Goal: Task Accomplishment & Management: Manage account settings

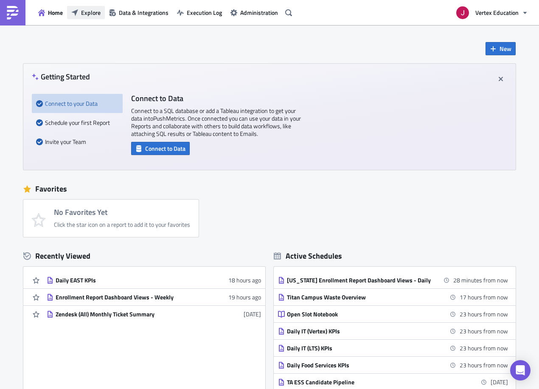
click at [82, 15] on span "Explore" at bounding box center [91, 12] width 20 height 9
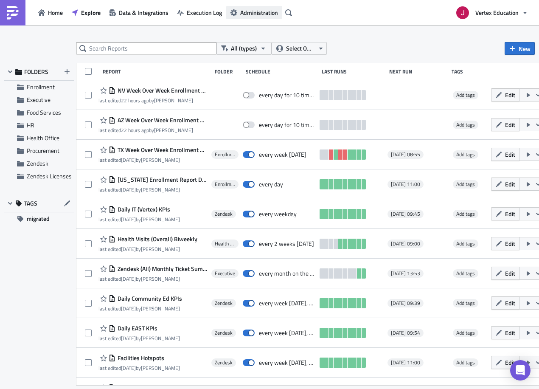
click at [260, 11] on span "Administration" at bounding box center [259, 12] width 38 height 9
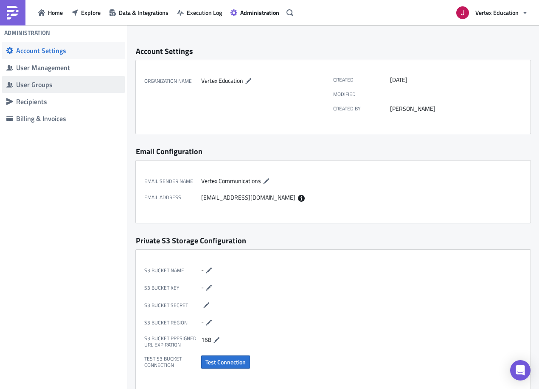
click at [47, 86] on div "User Groups" at bounding box center [68, 84] width 104 height 8
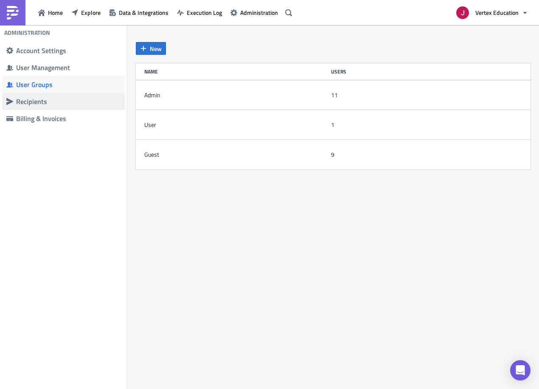
click at [54, 99] on div "Recipients" at bounding box center [68, 101] width 104 height 8
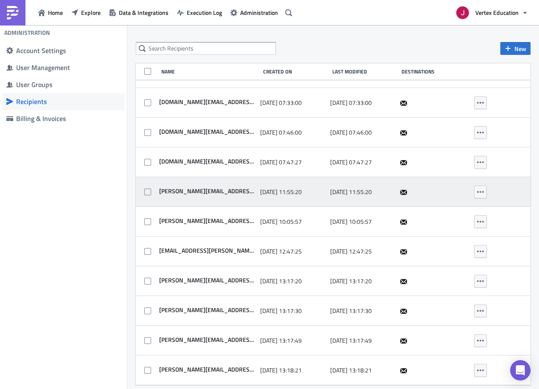
scroll to position [2368, 0]
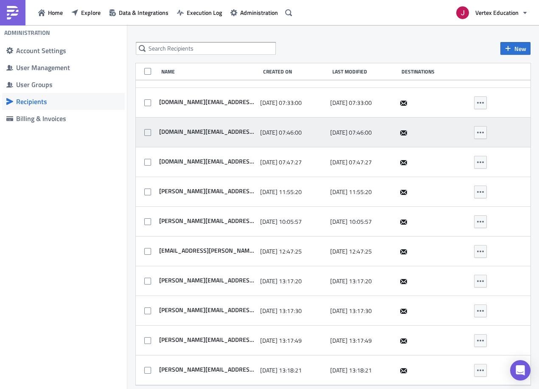
drag, startPoint x: 433, startPoint y: 375, endPoint x: 244, endPoint y: 134, distance: 305.8
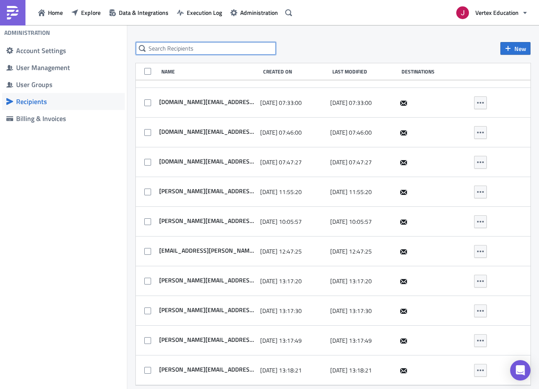
click at [211, 48] on input "text" at bounding box center [206, 48] width 140 height 13
type input "tung"
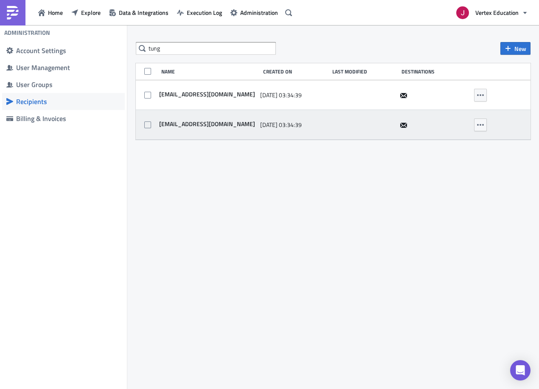
click at [143, 126] on div "[EMAIL_ADDRESS][DOMAIN_NAME] [DATE] 03:34:39" at bounding box center [333, 125] width 394 height 30
click at [150, 125] on span at bounding box center [147, 124] width 7 height 7
click at [150, 125] on input "checkbox" at bounding box center [149, 125] width 6 height 6
checkbox input "true"
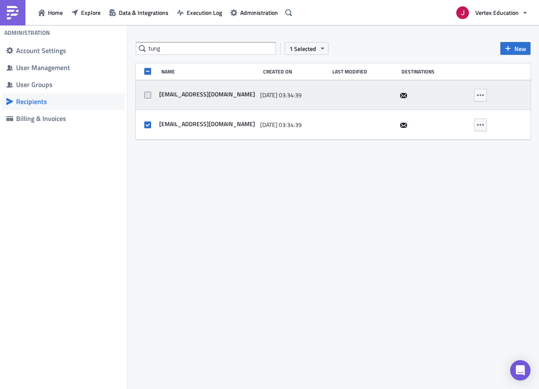
click at [145, 97] on span at bounding box center [147, 95] width 7 height 7
click at [146, 97] on input "checkbox" at bounding box center [149, 95] width 6 height 6
checkbox input "true"
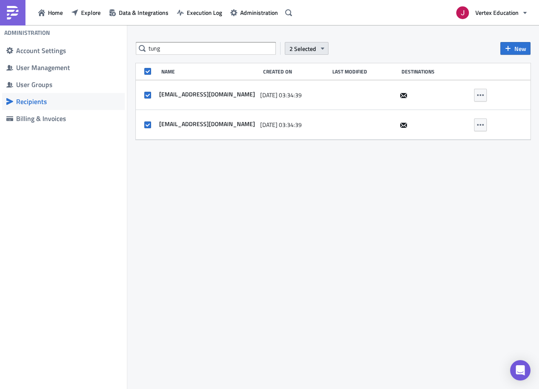
click at [311, 50] on span "2 Selected" at bounding box center [302, 48] width 27 height 9
click at [309, 86] on div "Remove selected" at bounding box center [311, 87] width 56 height 8
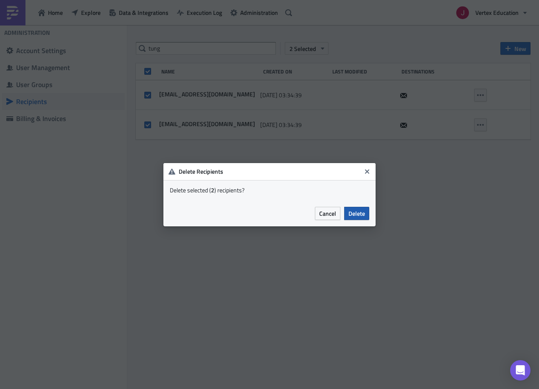
click at [356, 213] on span "Delete" at bounding box center [356, 213] width 17 height 9
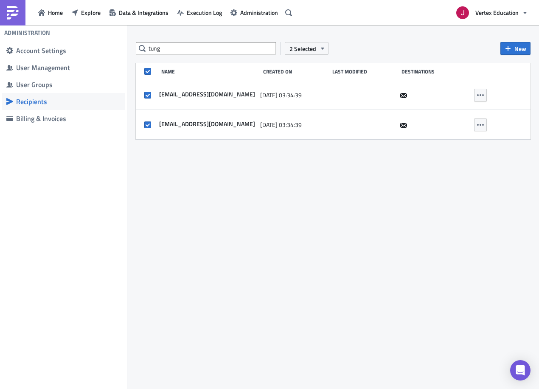
checkbox input "false"
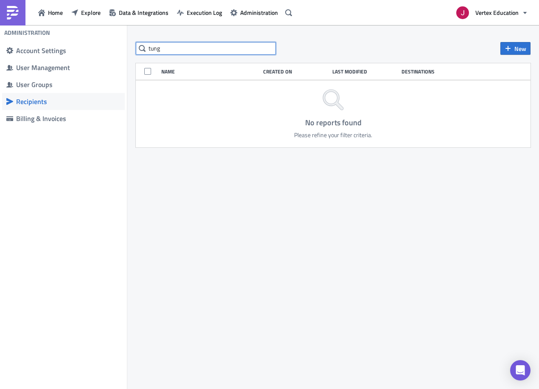
click at [210, 50] on input "tung" at bounding box center [206, 48] width 140 height 13
type input "t"
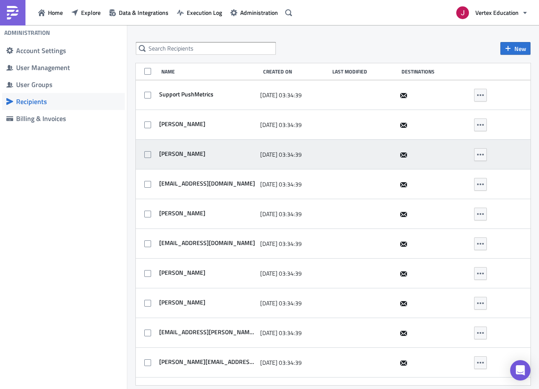
drag, startPoint x: 151, startPoint y: 82, endPoint x: 220, endPoint y: 161, distance: 104.6
click at [254, 205] on div "Support PushMetrics [DATE] 03:34:39 [PERSON_NAME] [DATE] 03:34:39 [PERSON_NAME]…" at bounding box center [333, 313] width 394 height 467
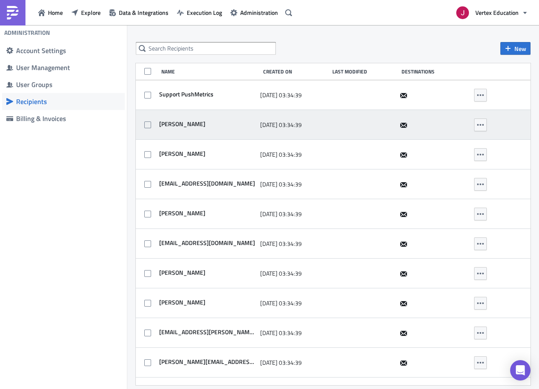
drag, startPoint x: 155, startPoint y: 98, endPoint x: 284, endPoint y: 125, distance: 131.9
click at [284, 129] on div "Support PushMetrics [DATE] 03:34:39 [PERSON_NAME] [DATE] 03:34:39 [PERSON_NAME]…" at bounding box center [333, 313] width 394 height 467
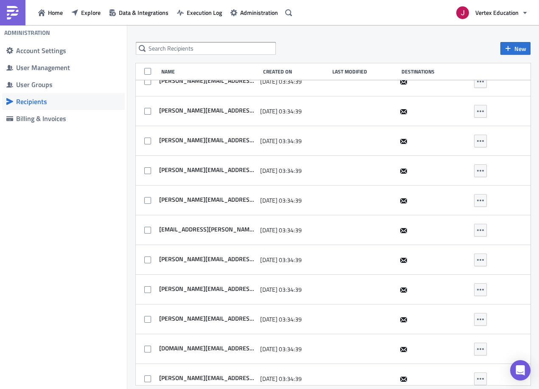
scroll to position [2308, 0]
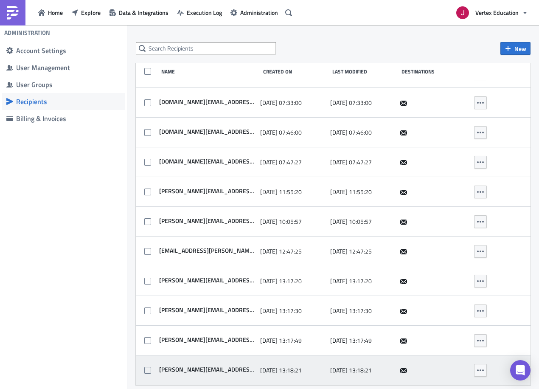
drag, startPoint x: 429, startPoint y: 370, endPoint x: 365, endPoint y: 359, distance: 65.1
drag, startPoint x: 381, startPoint y: 371, endPoint x: 241, endPoint y: 361, distance: 139.9
drag, startPoint x: 255, startPoint y: 369, endPoint x: 169, endPoint y: 367, distance: 86.1
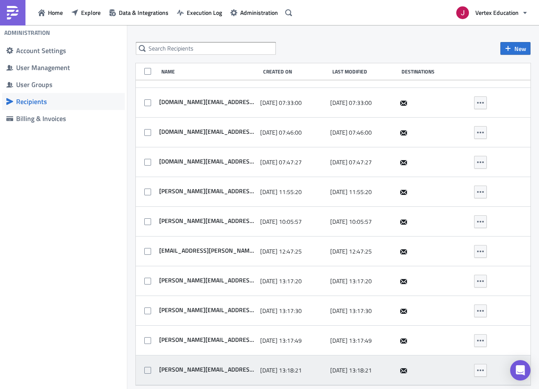
click at [168, 367] on div "[PERSON_NAME][EMAIL_ADDRESS][PERSON_NAME][DOMAIN_NAME] [DATE] 13:18:21 [DATE] 1…" at bounding box center [333, 370] width 394 height 30
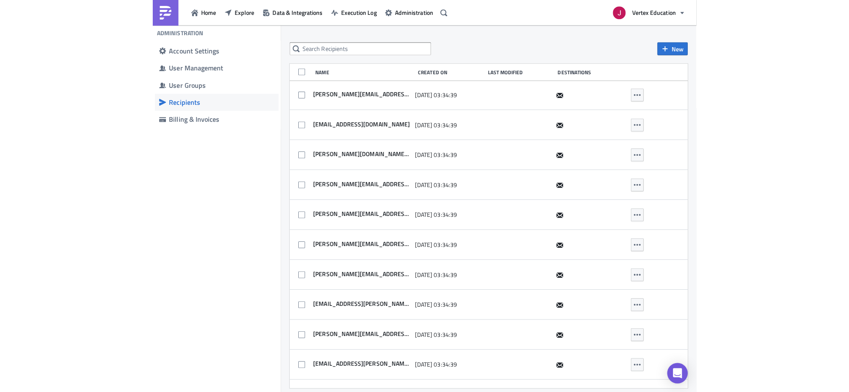
scroll to position [1418, 0]
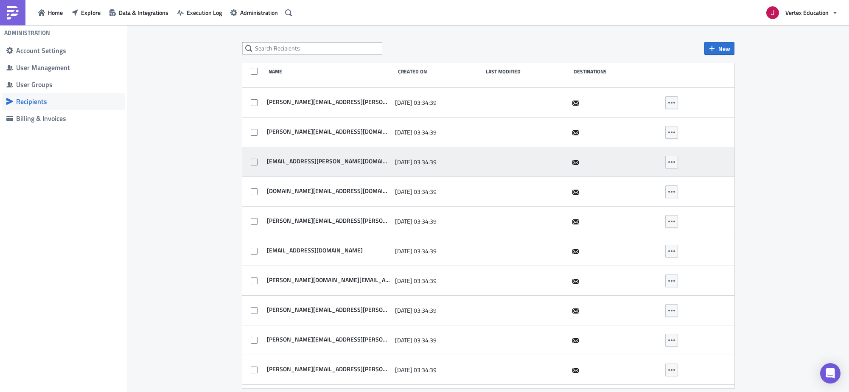
click at [337, 160] on span "[EMAIL_ADDRESS][PERSON_NAME][DOMAIN_NAME]" at bounding box center [328, 161] width 126 height 8
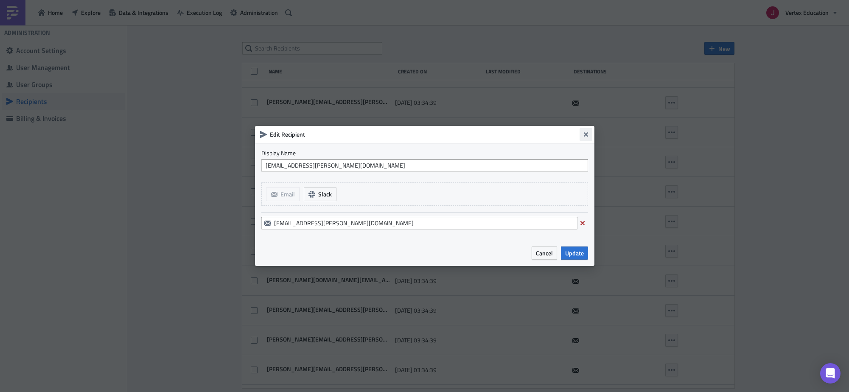
click at [538, 136] on button "Close" at bounding box center [585, 134] width 13 height 13
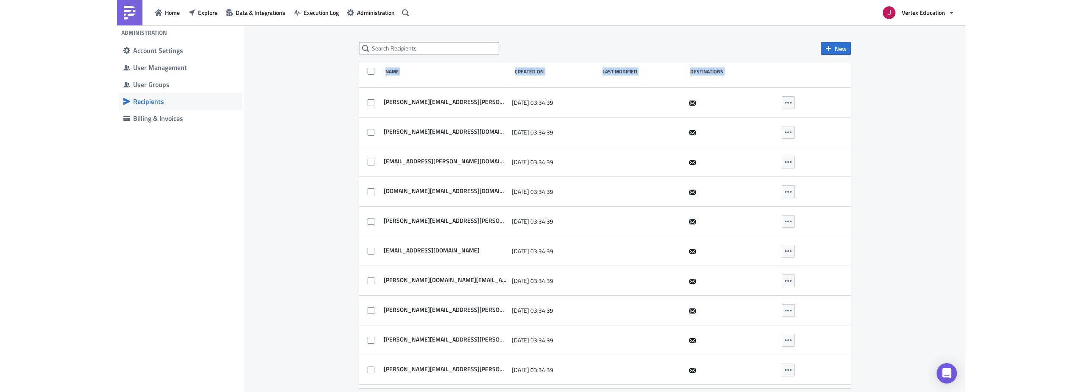
scroll to position [1587, 0]
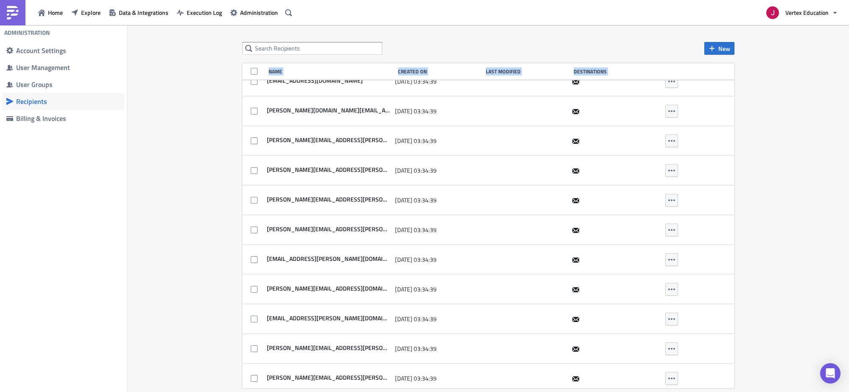
click at [538, 290] on div "New Name Created On Last Modified Destinations Support PushMetrics [DATE] 03:34…" at bounding box center [488, 209] width 509 height 334
click at [538, 100] on div "New Name Created On Last Modified Destinations Support PushMetrics [DATE] 03:34…" at bounding box center [487, 209] width 721 height 368
click at [538, 176] on div "New Name Created On Last Modified Destinations Support PushMetrics [DATE] 03:34…" at bounding box center [487, 209] width 721 height 368
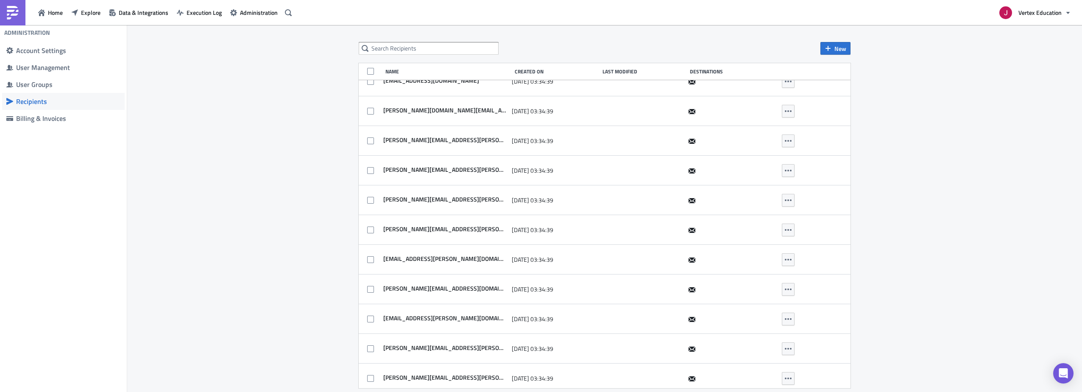
click at [538, 40] on div "New Name Created On Last Modified Destinations Support PushMetrics [DATE] 03:34…" at bounding box center [604, 209] width 955 height 368
click at [42, 84] on div "User Groups" at bounding box center [68, 84] width 104 height 8
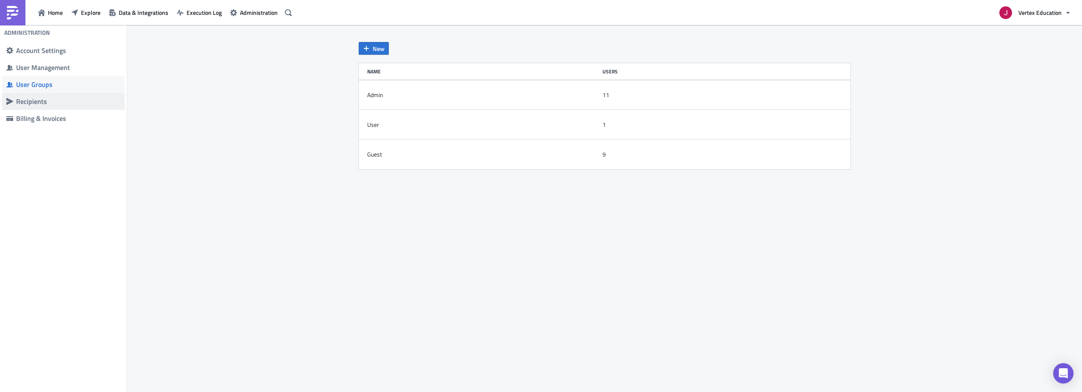
click at [48, 97] on div "Recipients" at bounding box center [68, 101] width 104 height 8
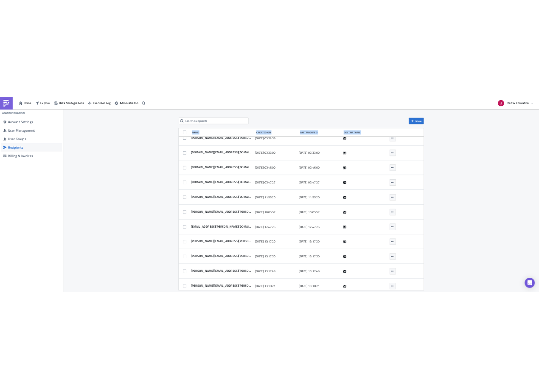
scroll to position [2305, 0]
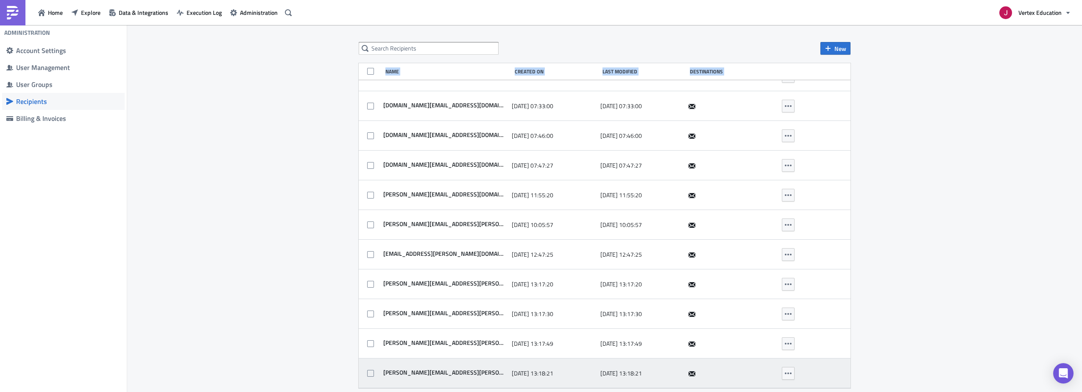
drag, startPoint x: 389, startPoint y: 84, endPoint x: 814, endPoint y: 378, distance: 516.5
click at [538, 378] on div "New Name Created On Last Modified Destinations Support PushMetrics [DATE] 03:34…" at bounding box center [604, 209] width 955 height 368
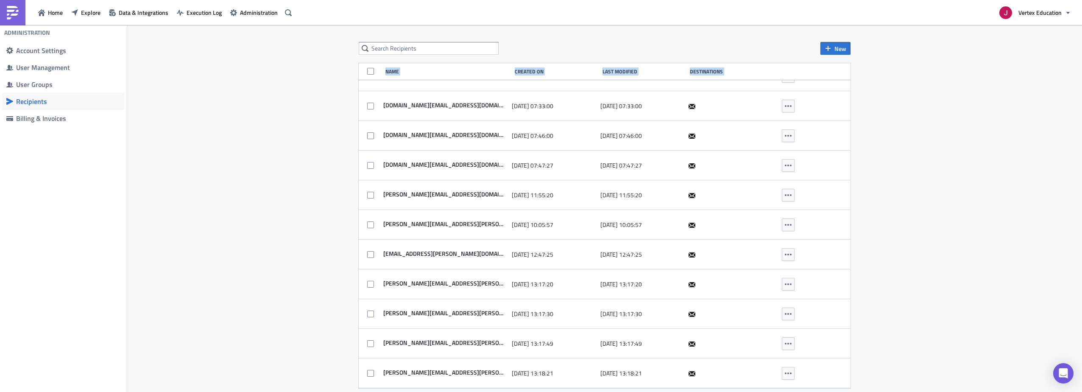
copy body "Name Created On Last Modified Destinations Support PushMetrics [DATE] 03:34:39 …"
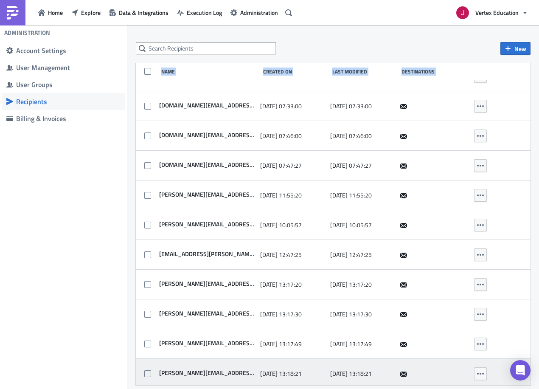
click at [223, 370] on span "[PERSON_NAME][EMAIL_ADDRESS][PERSON_NAME][DOMAIN_NAME]" at bounding box center [206, 373] width 99 height 8
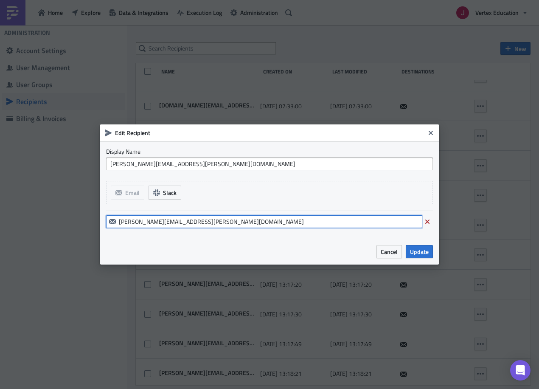
click at [246, 221] on input "[PERSON_NAME][EMAIL_ADDRESS][PERSON_NAME][DOMAIN_NAME]" at bounding box center [264, 221] width 316 height 13
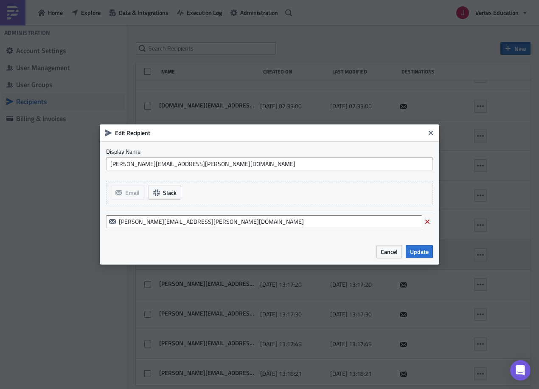
drag, startPoint x: 390, startPoint y: 250, endPoint x: 394, endPoint y: 248, distance: 5.1
click at [394, 248] on button "Cancel" at bounding box center [388, 251] width 25 height 13
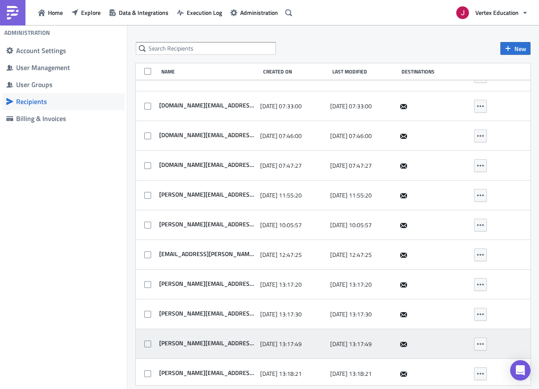
click at [224, 340] on span "[PERSON_NAME][EMAIL_ADDRESS][PERSON_NAME][DOMAIN_NAME]" at bounding box center [206, 343] width 99 height 8
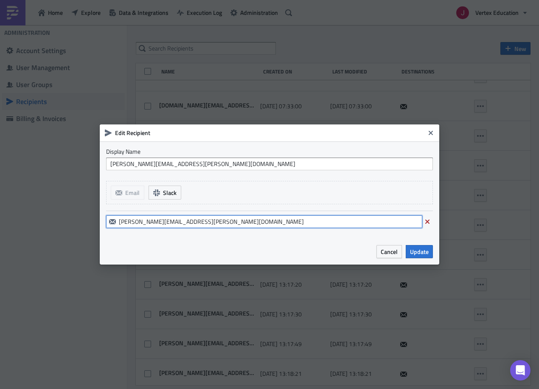
click at [205, 224] on input "[PERSON_NAME][EMAIL_ADDRESS][PERSON_NAME][DOMAIN_NAME]" at bounding box center [264, 221] width 316 height 13
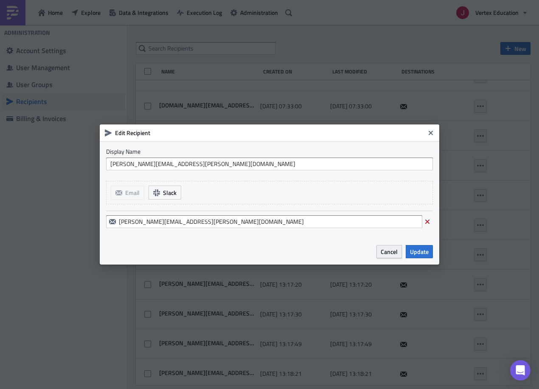
click at [389, 252] on span "Cancel" at bounding box center [388, 251] width 17 height 9
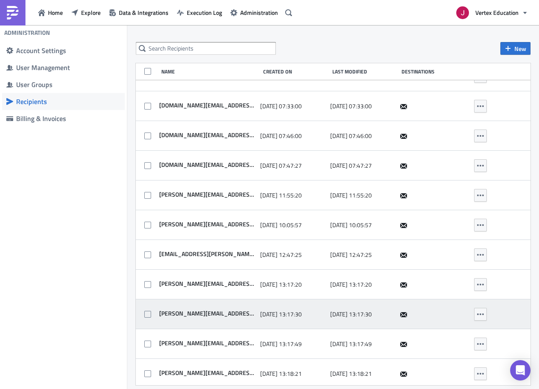
click at [230, 313] on span "[PERSON_NAME][EMAIL_ADDRESS][PERSON_NAME][DOMAIN_NAME]" at bounding box center [206, 313] width 99 height 8
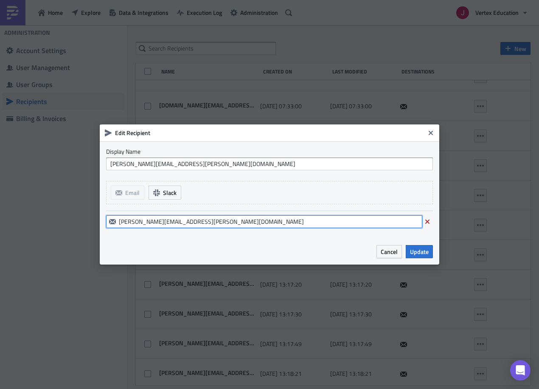
click at [312, 223] on input "[PERSON_NAME][EMAIL_ADDRESS][PERSON_NAME][DOMAIN_NAME]" at bounding box center [264, 221] width 316 height 13
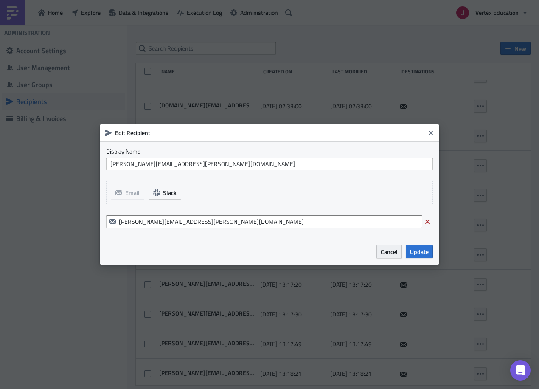
click at [386, 252] on span "Cancel" at bounding box center [388, 251] width 17 height 9
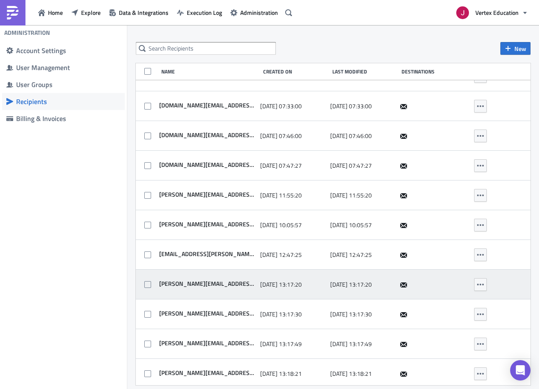
click at [223, 286] on span "[PERSON_NAME][EMAIL_ADDRESS][PERSON_NAME][DOMAIN_NAME]" at bounding box center [206, 284] width 99 height 8
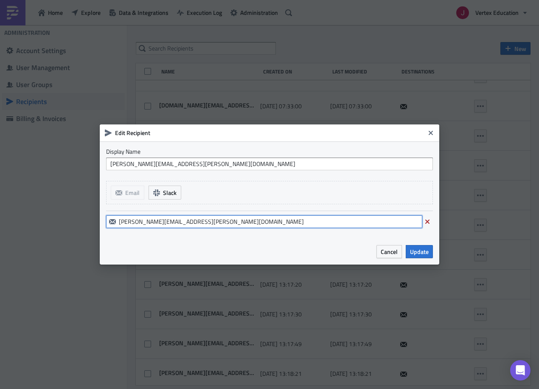
click at [258, 224] on input "[PERSON_NAME][EMAIL_ADDRESS][PERSON_NAME][DOMAIN_NAME]" at bounding box center [264, 221] width 316 height 13
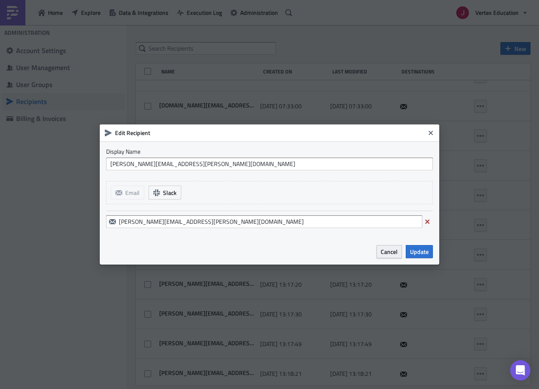
click at [397, 255] on span "Cancel" at bounding box center [388, 251] width 17 height 9
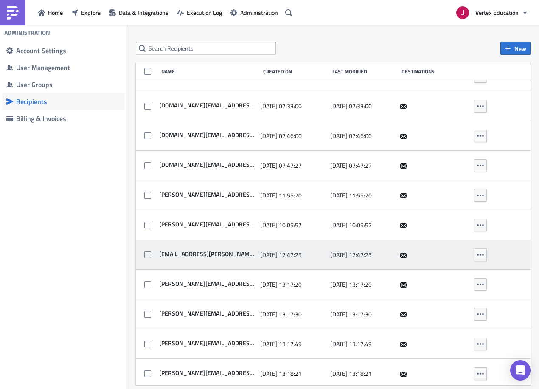
click at [202, 253] on span "[EMAIL_ADDRESS][PERSON_NAME][DOMAIN_NAME]" at bounding box center [206, 254] width 99 height 8
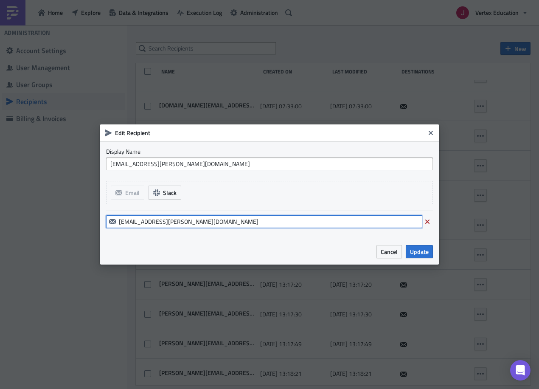
click at [304, 226] on input "[EMAIL_ADDRESS][PERSON_NAME][DOMAIN_NAME]" at bounding box center [264, 221] width 316 height 13
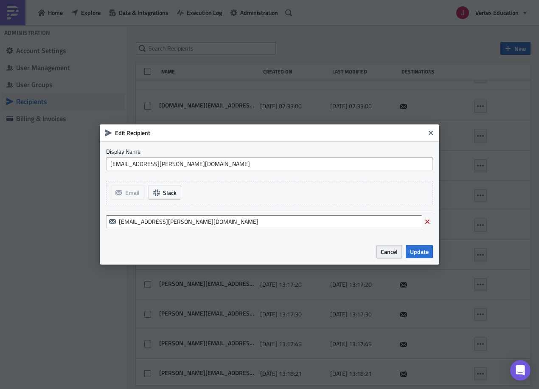
click at [392, 252] on span "Cancel" at bounding box center [388, 251] width 17 height 9
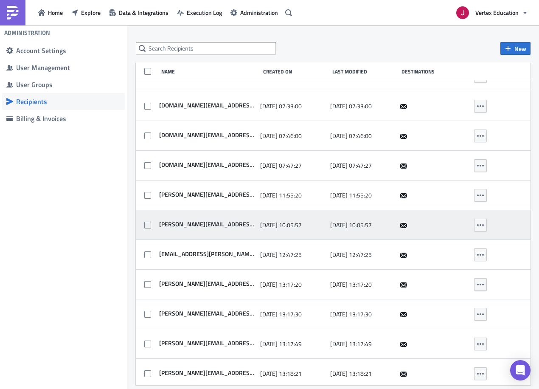
click at [208, 226] on span "[PERSON_NAME][EMAIL_ADDRESS][PERSON_NAME][DOMAIN_NAME]" at bounding box center [206, 224] width 99 height 8
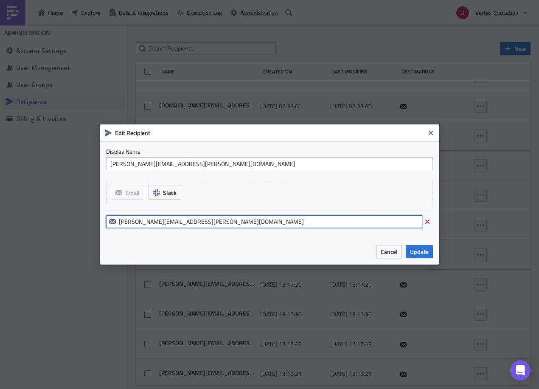
click at [239, 224] on input "[PERSON_NAME][EMAIL_ADDRESS][PERSON_NAME][DOMAIN_NAME]" at bounding box center [264, 221] width 316 height 13
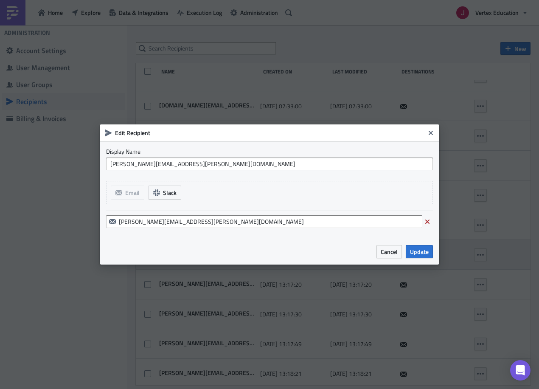
drag, startPoint x: 396, startPoint y: 255, endPoint x: 416, endPoint y: 243, distance: 23.8
click at [396, 254] on span "Cancel" at bounding box center [388, 251] width 17 height 9
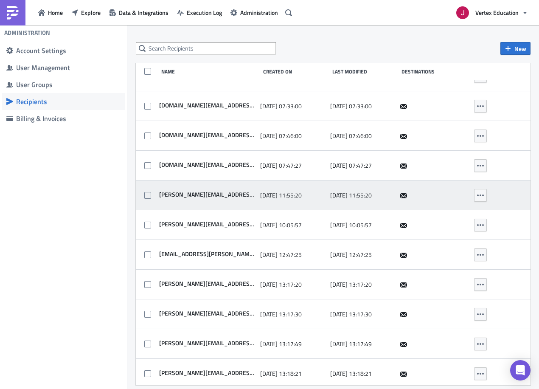
click at [194, 194] on span "[PERSON_NAME][EMAIL_ADDRESS][DOMAIN_NAME]" at bounding box center [206, 194] width 99 height 8
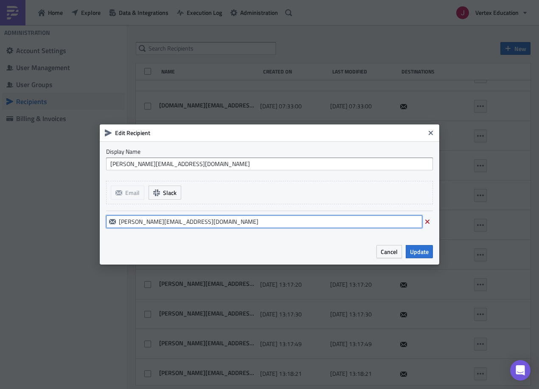
click at [234, 217] on input "[PERSON_NAME][EMAIL_ADDRESS][DOMAIN_NAME]" at bounding box center [264, 221] width 316 height 13
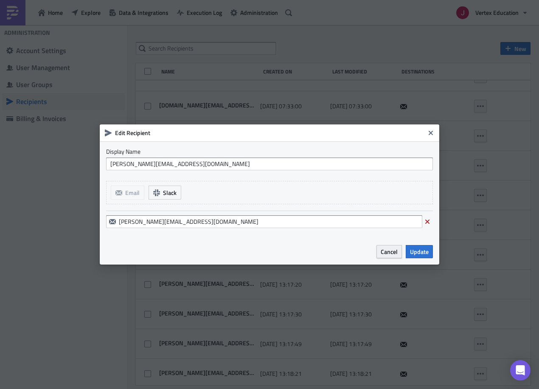
click at [397, 249] on span "Cancel" at bounding box center [388, 251] width 17 height 9
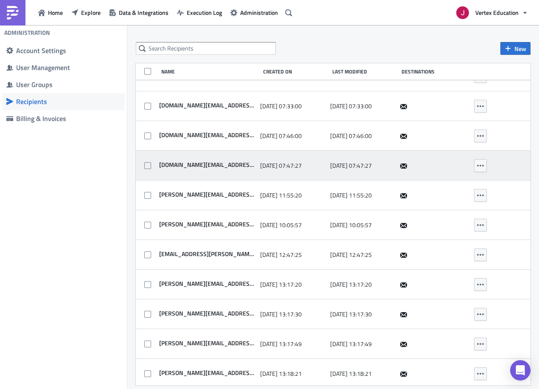
click at [218, 168] on span "[DOMAIN_NAME][EMAIL_ADDRESS][DOMAIN_NAME]" at bounding box center [206, 165] width 99 height 8
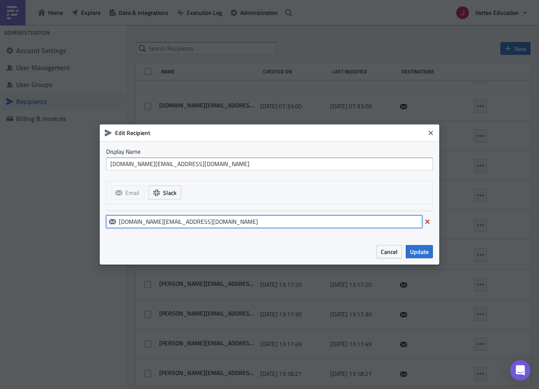
click at [270, 219] on input "[DOMAIN_NAME][EMAIL_ADDRESS][DOMAIN_NAME]" at bounding box center [264, 221] width 316 height 13
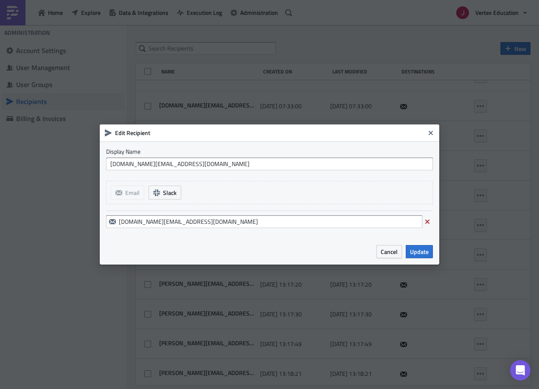
drag, startPoint x: 386, startPoint y: 250, endPoint x: 532, endPoint y: 205, distance: 153.1
click at [386, 250] on span "Cancel" at bounding box center [388, 251] width 17 height 9
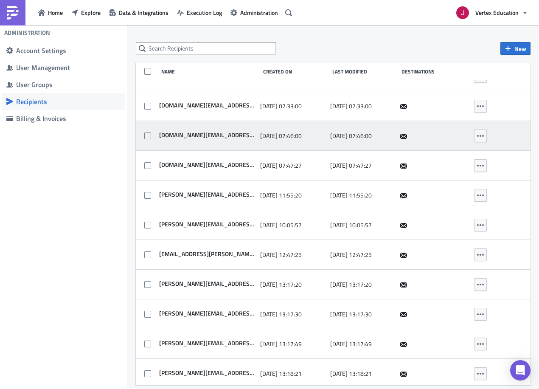
click at [223, 136] on span "[DOMAIN_NAME][EMAIL_ADDRESS][DOMAIN_NAME]" at bounding box center [206, 135] width 99 height 8
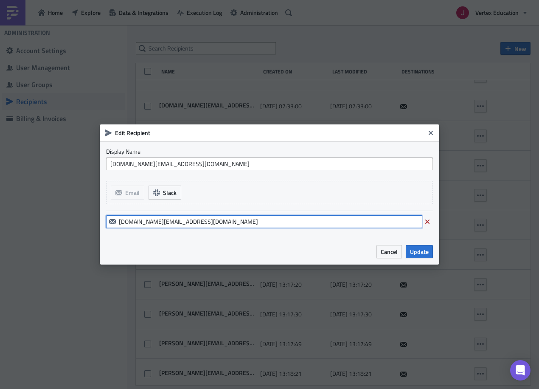
drag, startPoint x: 221, startPoint y: 216, endPoint x: 226, endPoint y: 218, distance: 5.5
click at [221, 217] on input "[DOMAIN_NAME][EMAIL_ADDRESS][DOMAIN_NAME]" at bounding box center [264, 221] width 316 height 13
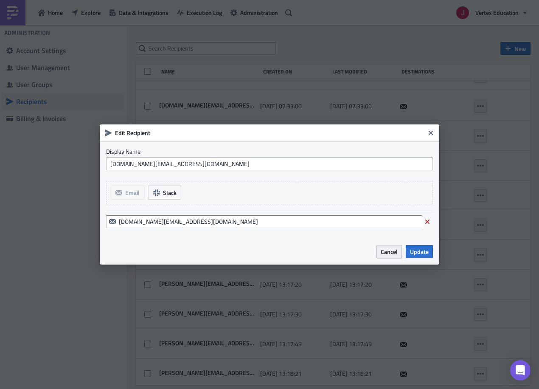
click at [387, 249] on span "Cancel" at bounding box center [388, 251] width 17 height 9
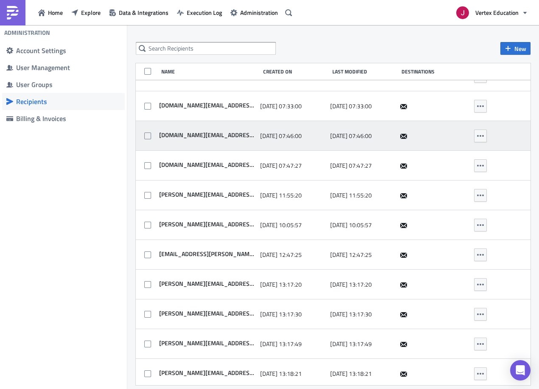
click at [213, 138] on span "[DOMAIN_NAME][EMAIL_ADDRESS][DOMAIN_NAME]" at bounding box center [206, 135] width 99 height 8
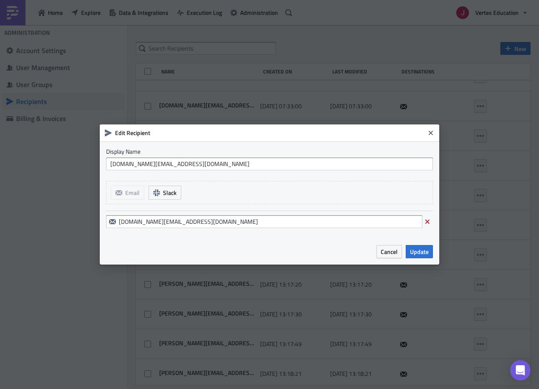
click at [215, 212] on div "[DOMAIN_NAME][EMAIL_ADDRESS][DOMAIN_NAME]" at bounding box center [269, 221] width 327 height 22
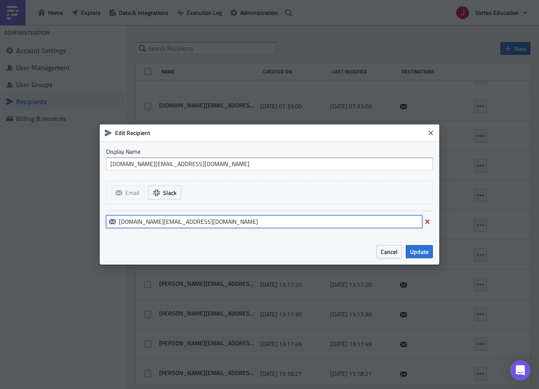
click at [246, 226] on input "[DOMAIN_NAME][EMAIL_ADDRESS][DOMAIN_NAME]" at bounding box center [264, 221] width 316 height 13
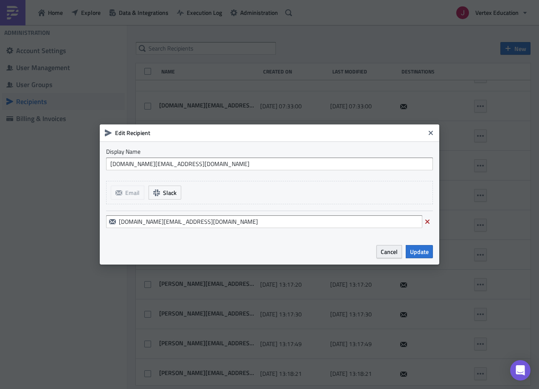
click at [390, 249] on span "Cancel" at bounding box center [388, 251] width 17 height 9
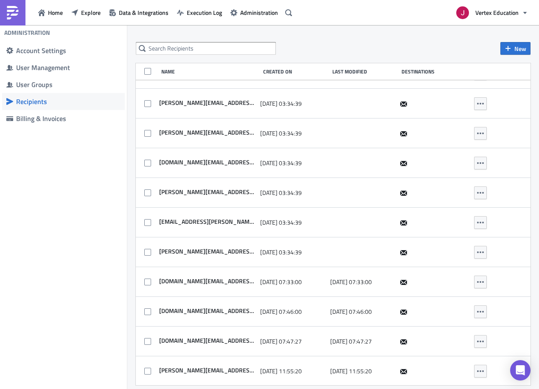
scroll to position [2114, 0]
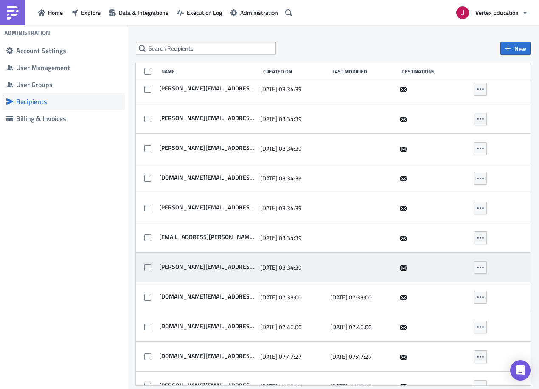
click at [192, 263] on div "[PERSON_NAME][EMAIL_ADDRESS][PERSON_NAME][DOMAIN_NAME]" at bounding box center [206, 267] width 99 height 17
click at [192, 263] on span "[PERSON_NAME][EMAIL_ADDRESS][PERSON_NAME][DOMAIN_NAME]" at bounding box center [206, 267] width 99 height 8
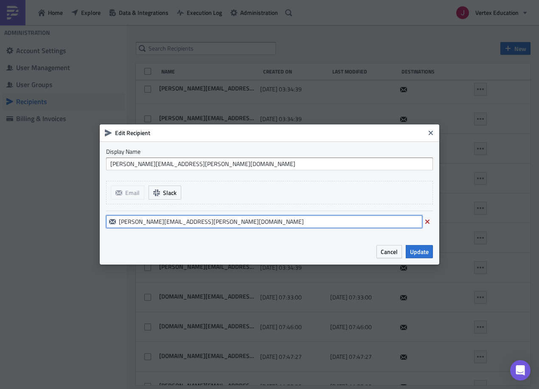
click at [232, 224] on input "[PERSON_NAME][EMAIL_ADDRESS][PERSON_NAME][DOMAIN_NAME]" at bounding box center [264, 221] width 316 height 13
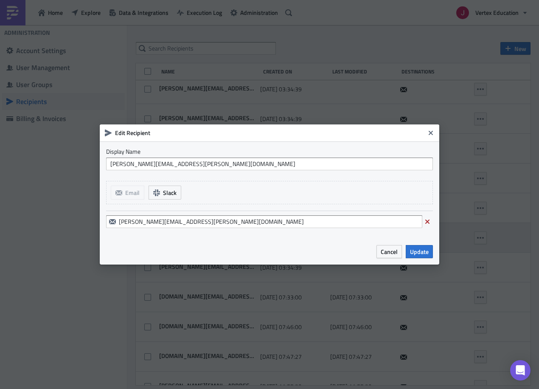
drag, startPoint x: 391, startPoint y: 249, endPoint x: 400, endPoint y: 246, distance: 9.0
click at [392, 249] on span "Cancel" at bounding box center [388, 251] width 17 height 9
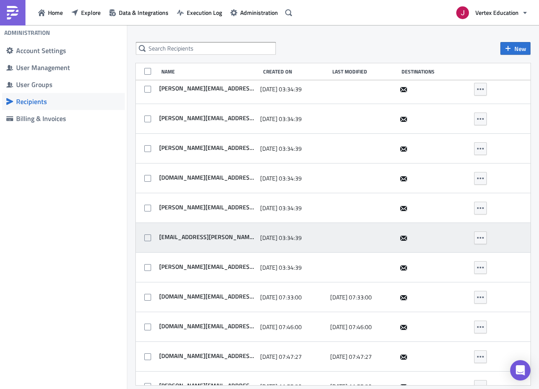
click at [207, 237] on span "[EMAIL_ADDRESS][PERSON_NAME][DOMAIN_NAME]" at bounding box center [206, 237] width 99 height 8
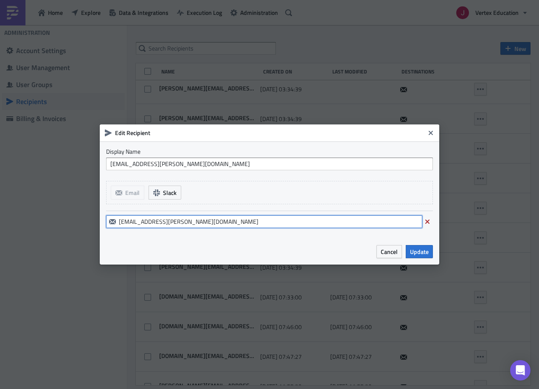
click at [228, 221] on input "[EMAIL_ADDRESS][PERSON_NAME][DOMAIN_NAME]" at bounding box center [264, 221] width 316 height 13
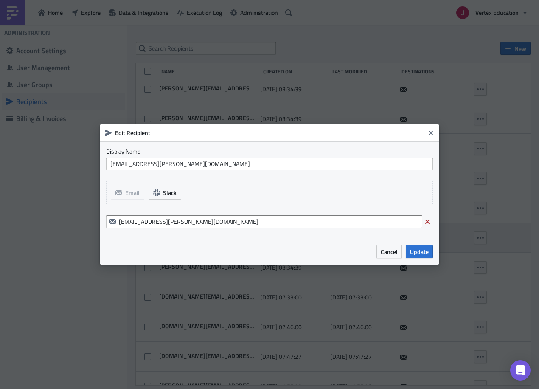
drag, startPoint x: 392, startPoint y: 253, endPoint x: 479, endPoint y: 225, distance: 91.2
click at [392, 252] on span "Cancel" at bounding box center [388, 251] width 17 height 9
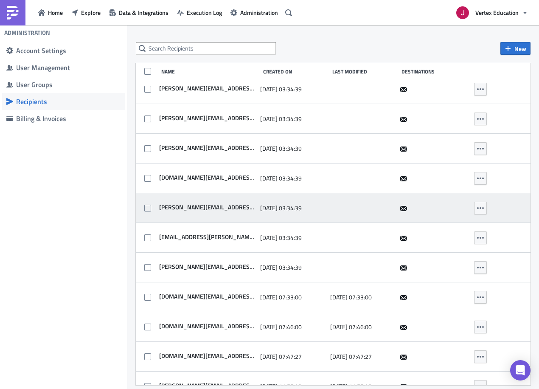
click at [213, 201] on div "[PERSON_NAME][EMAIL_ADDRESS][PERSON_NAME][DOMAIN_NAME]" at bounding box center [206, 207] width 99 height 17
click at [210, 205] on span "[PERSON_NAME][EMAIL_ADDRESS][PERSON_NAME][DOMAIN_NAME]" at bounding box center [206, 207] width 99 height 8
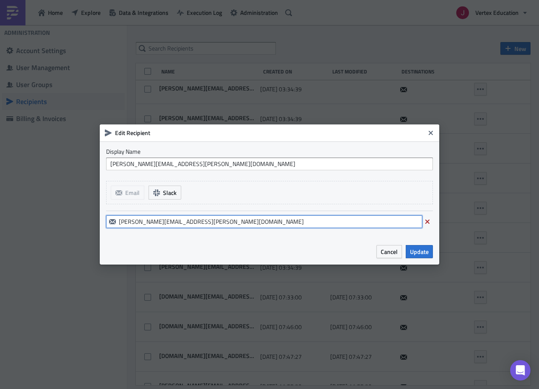
click at [215, 216] on input "[PERSON_NAME][EMAIL_ADDRESS][PERSON_NAME][DOMAIN_NAME]" at bounding box center [264, 221] width 316 height 13
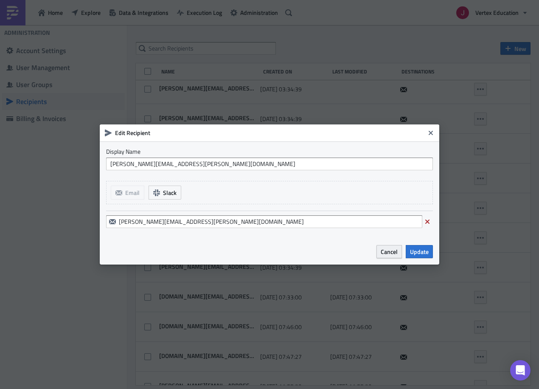
click at [392, 248] on span "Cancel" at bounding box center [388, 251] width 17 height 9
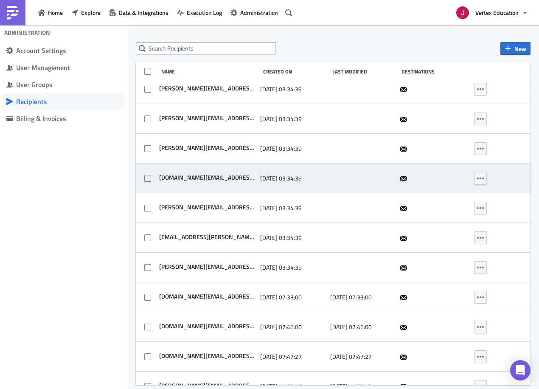
click at [202, 175] on span "[DOMAIN_NAME][EMAIL_ADDRESS][DOMAIN_NAME]" at bounding box center [206, 177] width 99 height 8
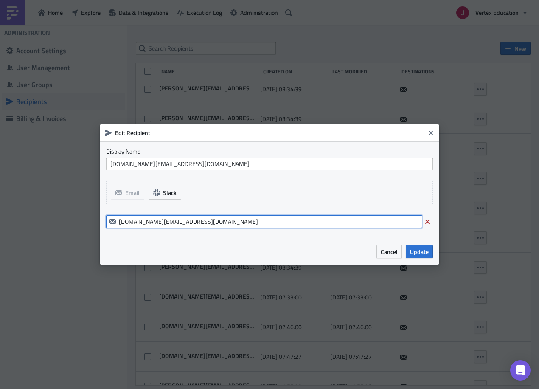
click at [233, 227] on input "[DOMAIN_NAME][EMAIL_ADDRESS][DOMAIN_NAME]" at bounding box center [264, 221] width 316 height 13
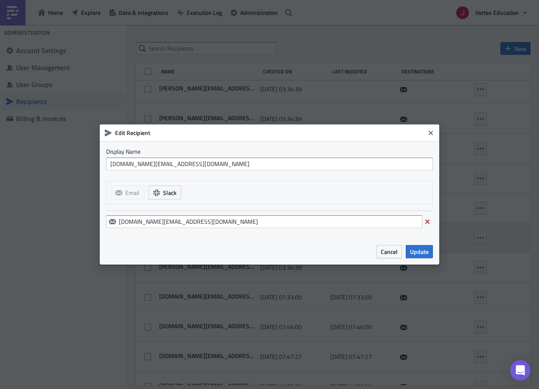
click at [394, 254] on span "Cancel" at bounding box center [388, 251] width 17 height 9
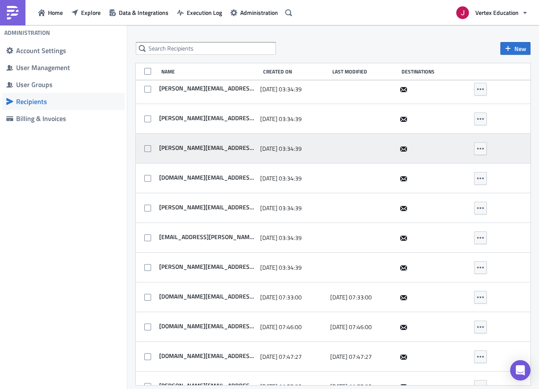
click at [219, 153] on div "[PERSON_NAME][EMAIL_ADDRESS][DOMAIN_NAME]" at bounding box center [206, 148] width 99 height 9
click at [222, 150] on span "[PERSON_NAME][EMAIL_ADDRESS][DOMAIN_NAME]" at bounding box center [206, 148] width 99 height 8
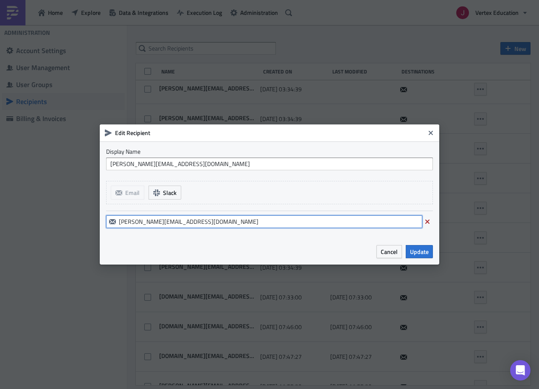
click at [277, 215] on input "[PERSON_NAME][EMAIL_ADDRESS][DOMAIN_NAME]" at bounding box center [264, 221] width 316 height 13
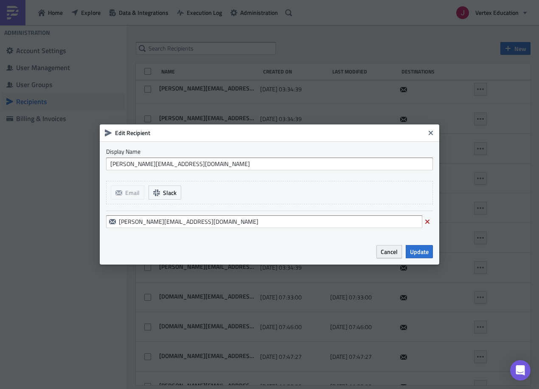
click at [392, 252] on span "Cancel" at bounding box center [388, 251] width 17 height 9
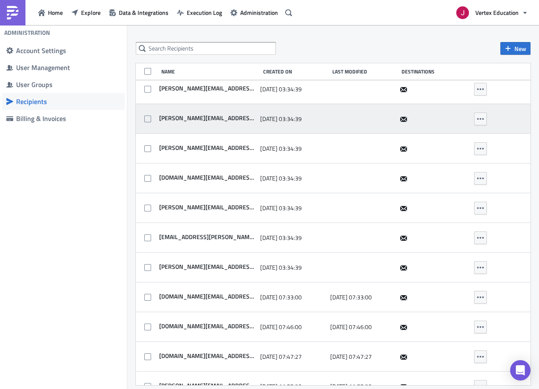
click at [219, 115] on span "[PERSON_NAME][EMAIL_ADDRESS][PERSON_NAME][DOMAIN_NAME]" at bounding box center [206, 118] width 99 height 8
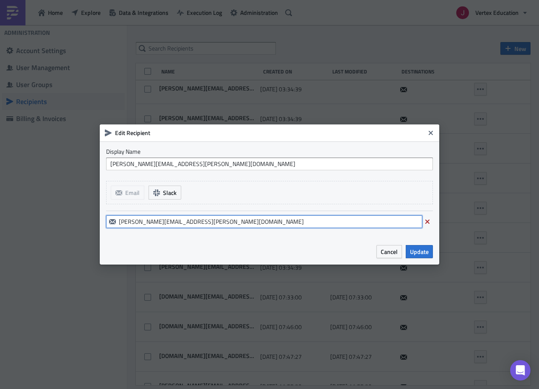
click at [222, 220] on input "[PERSON_NAME][EMAIL_ADDRESS][PERSON_NAME][DOMAIN_NAME]" at bounding box center [264, 221] width 316 height 13
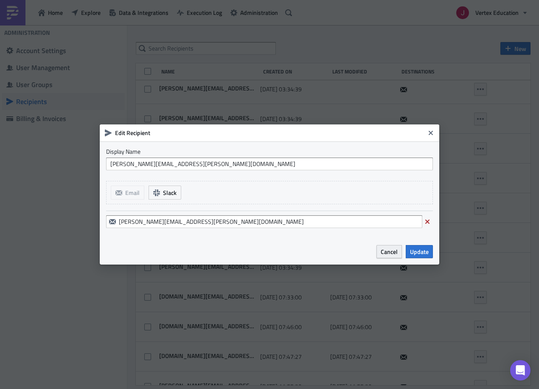
drag, startPoint x: 394, startPoint y: 255, endPoint x: 517, endPoint y: 239, distance: 124.4
click at [394, 255] on span "Cancel" at bounding box center [388, 251] width 17 height 9
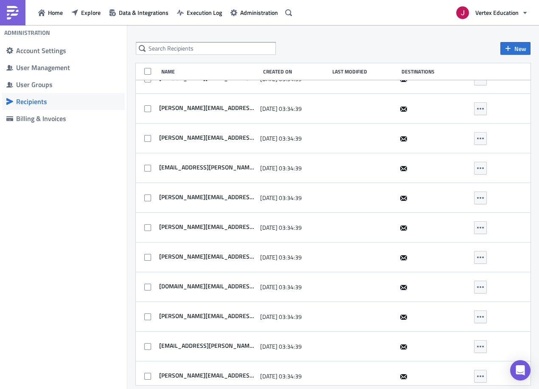
scroll to position [1997, 0]
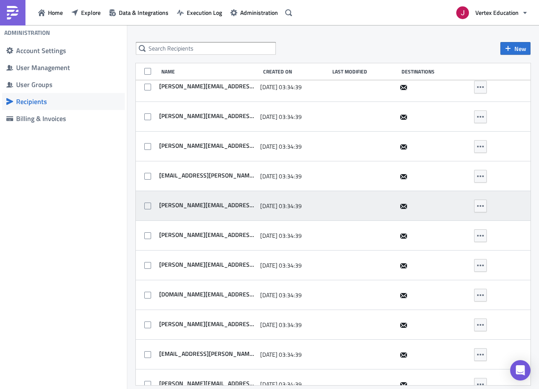
click at [227, 207] on span "[PERSON_NAME][EMAIL_ADDRESS][PERSON_NAME][DOMAIN_NAME]" at bounding box center [206, 205] width 99 height 8
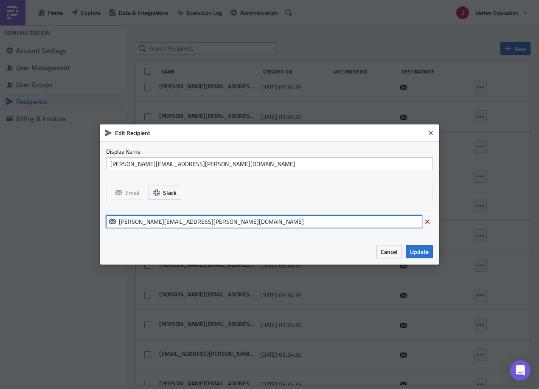
click at [243, 227] on input "[PERSON_NAME][EMAIL_ADDRESS][PERSON_NAME][DOMAIN_NAME]" at bounding box center [264, 221] width 316 height 13
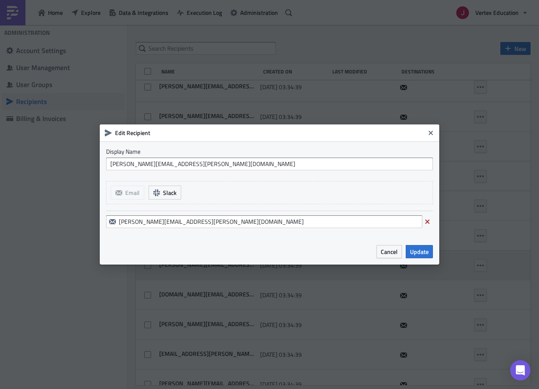
click at [395, 255] on button "Cancel" at bounding box center [388, 251] width 25 height 13
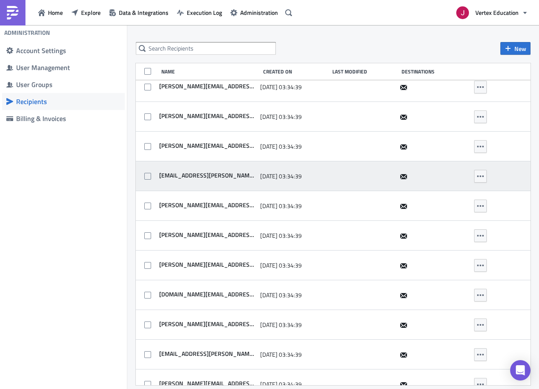
click at [201, 171] on div "[EMAIL_ADDRESS][PERSON_NAME][DOMAIN_NAME]" at bounding box center [206, 176] width 99 height 17
click at [204, 175] on span "[EMAIL_ADDRESS][PERSON_NAME][DOMAIN_NAME]" at bounding box center [206, 175] width 99 height 8
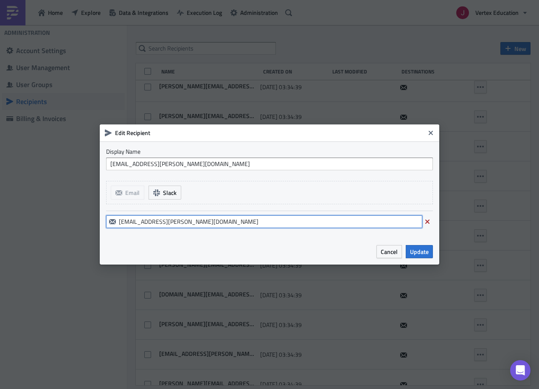
click at [178, 220] on input "[EMAIL_ADDRESS][PERSON_NAME][DOMAIN_NAME]" at bounding box center [264, 221] width 316 height 13
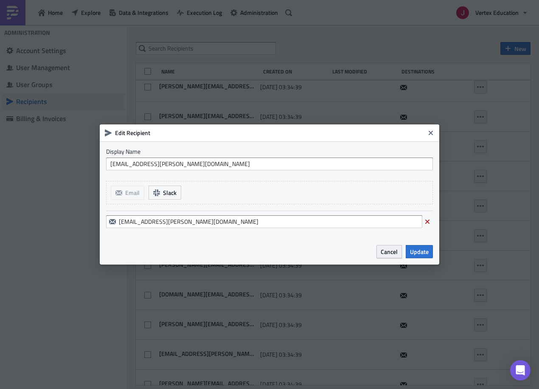
click at [389, 252] on span "Cancel" at bounding box center [388, 251] width 17 height 9
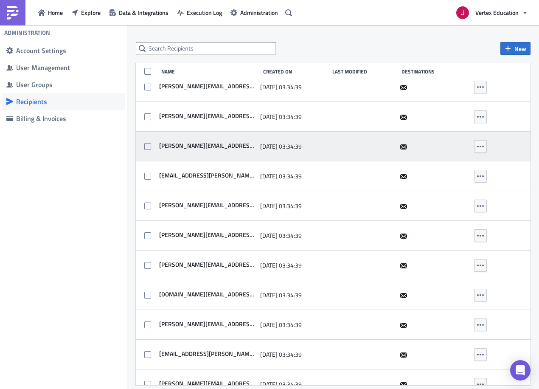
click at [210, 145] on span "[PERSON_NAME][EMAIL_ADDRESS][PERSON_NAME][DOMAIN_NAME]" at bounding box center [206, 146] width 99 height 8
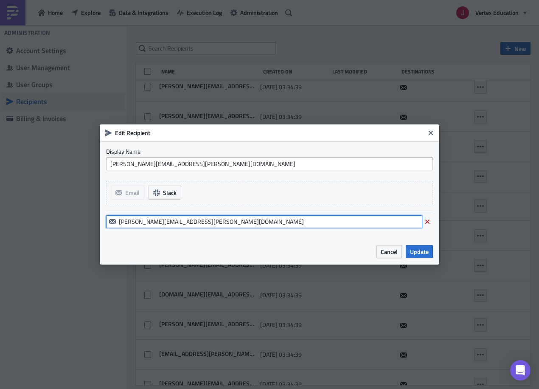
click at [242, 220] on input "[PERSON_NAME][EMAIL_ADDRESS][PERSON_NAME][DOMAIN_NAME]" at bounding box center [264, 221] width 316 height 13
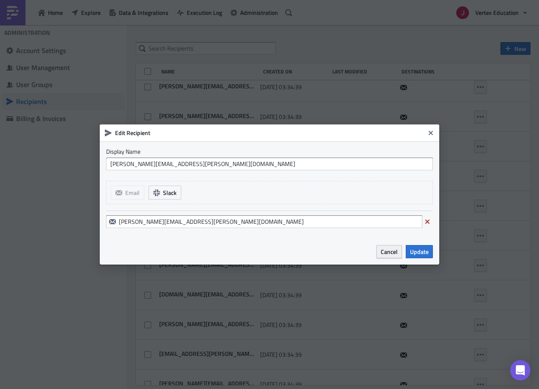
click at [392, 253] on span "Cancel" at bounding box center [388, 251] width 17 height 9
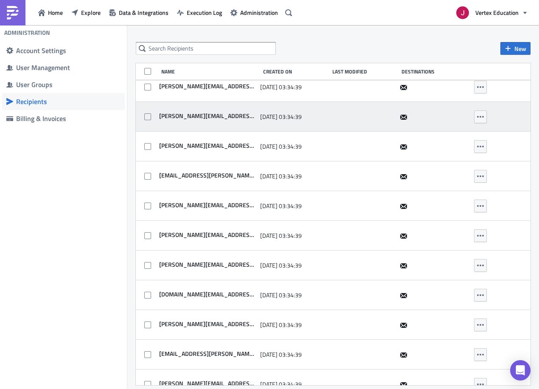
click at [215, 118] on span "[PERSON_NAME][EMAIL_ADDRESS][PERSON_NAME][DOMAIN_NAME]" at bounding box center [206, 116] width 99 height 8
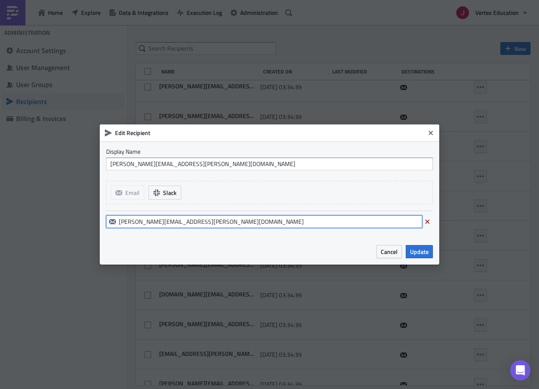
click at [201, 222] on input "[PERSON_NAME][EMAIL_ADDRESS][PERSON_NAME][DOMAIN_NAME]" at bounding box center [264, 221] width 316 height 13
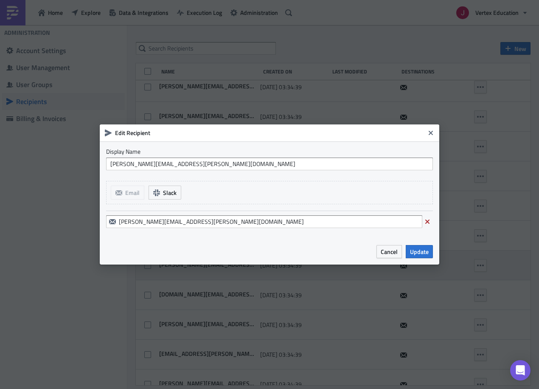
click at [384, 252] on span "Cancel" at bounding box center [388, 251] width 17 height 9
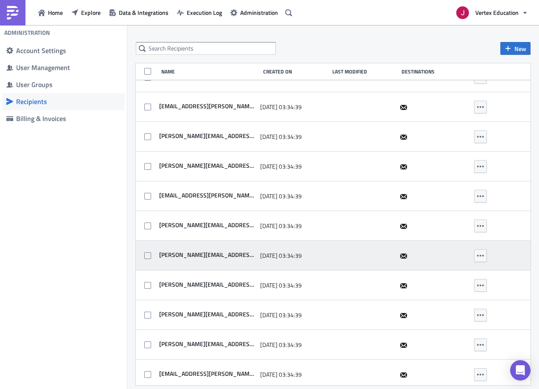
scroll to position [1795, 0]
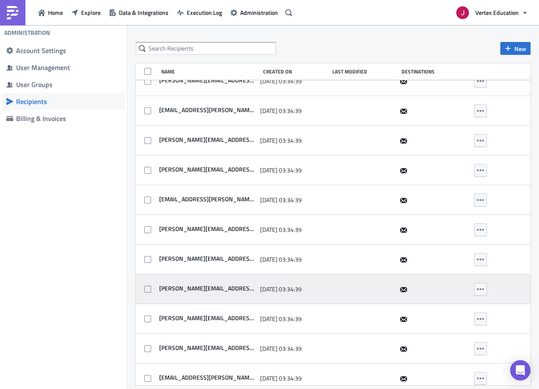
click at [225, 288] on span "[PERSON_NAME][EMAIL_ADDRESS][PERSON_NAME][DOMAIN_NAME]" at bounding box center [206, 288] width 99 height 8
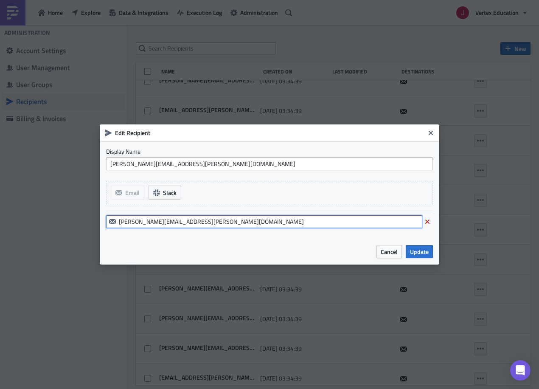
click at [271, 217] on input "[PERSON_NAME][EMAIL_ADDRESS][PERSON_NAME][DOMAIN_NAME]" at bounding box center [264, 221] width 316 height 13
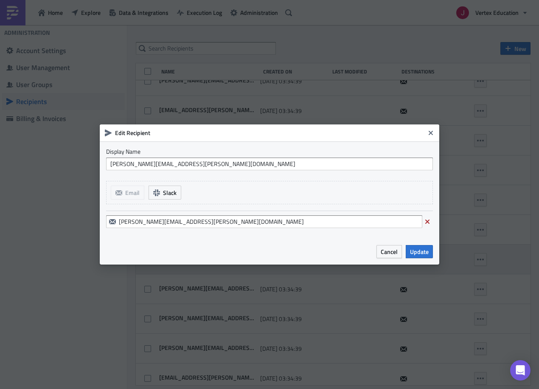
drag, startPoint x: 390, startPoint y: 252, endPoint x: 515, endPoint y: 258, distance: 124.9
click at [391, 250] on span "Cancel" at bounding box center [388, 251] width 17 height 9
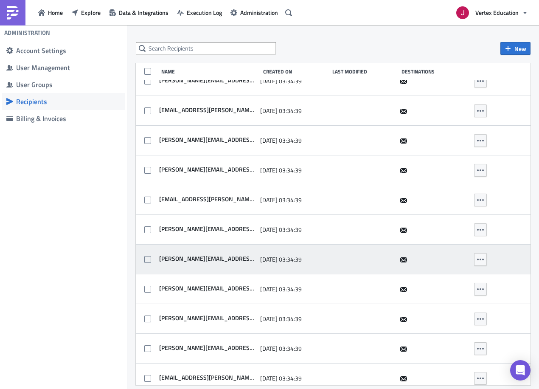
click at [226, 258] on span "[PERSON_NAME][EMAIL_ADDRESS][PERSON_NAME][DOMAIN_NAME]" at bounding box center [206, 258] width 99 height 8
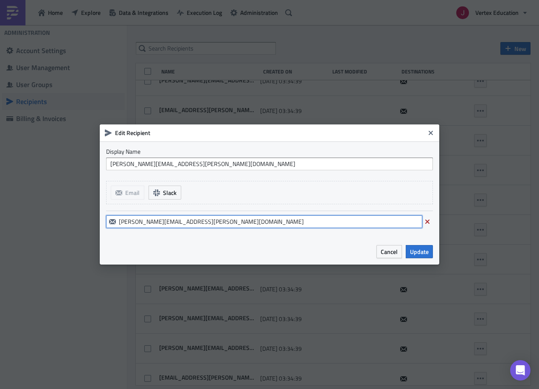
click at [226, 224] on input "[PERSON_NAME][EMAIL_ADDRESS][PERSON_NAME][DOMAIN_NAME]" at bounding box center [264, 221] width 316 height 13
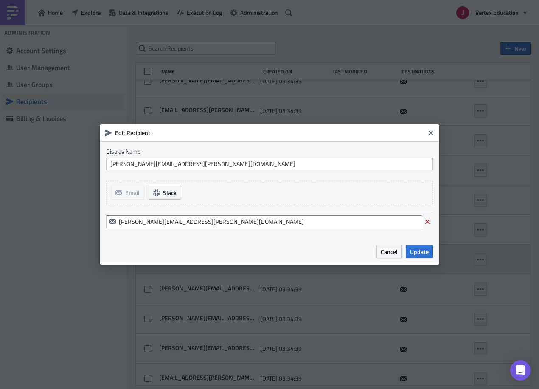
drag, startPoint x: 389, startPoint y: 248, endPoint x: 409, endPoint y: 252, distance: 21.2
click at [389, 249] on span "Cancel" at bounding box center [388, 251] width 17 height 9
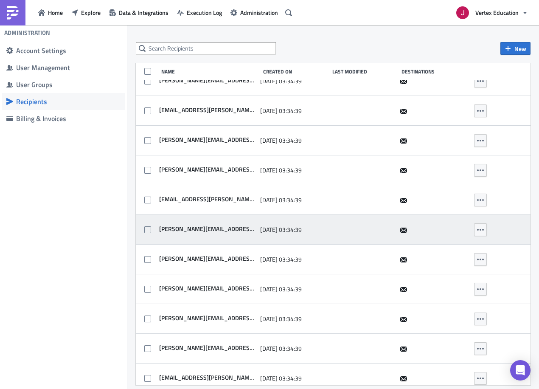
click at [226, 226] on span "[PERSON_NAME][EMAIL_ADDRESS][PERSON_NAME][DOMAIN_NAME]" at bounding box center [206, 229] width 99 height 8
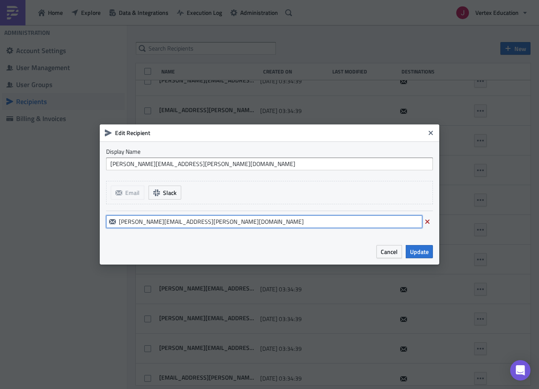
click at [229, 224] on input "[PERSON_NAME][EMAIL_ADDRESS][PERSON_NAME][DOMAIN_NAME]" at bounding box center [264, 221] width 316 height 13
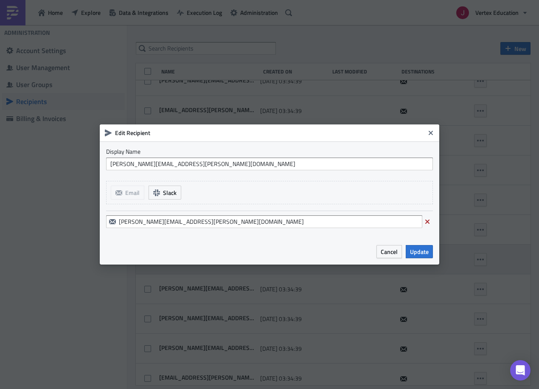
click at [394, 254] on span "Cancel" at bounding box center [388, 251] width 17 height 9
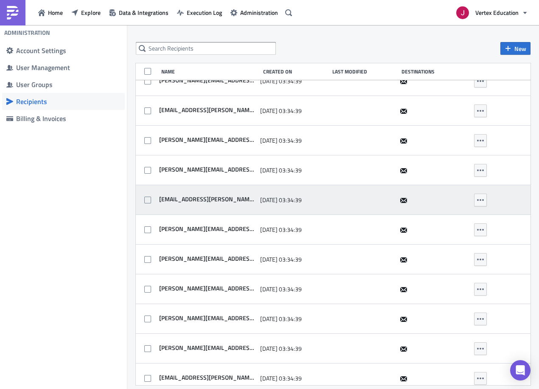
click at [221, 196] on span "[EMAIL_ADDRESS][PERSON_NAME][DOMAIN_NAME]" at bounding box center [206, 199] width 99 height 8
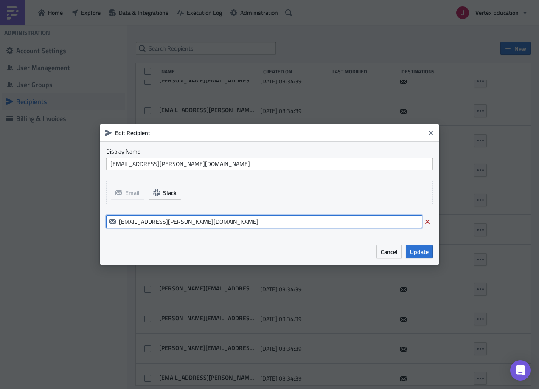
click at [237, 223] on input "[EMAIL_ADDRESS][PERSON_NAME][DOMAIN_NAME]" at bounding box center [264, 221] width 316 height 13
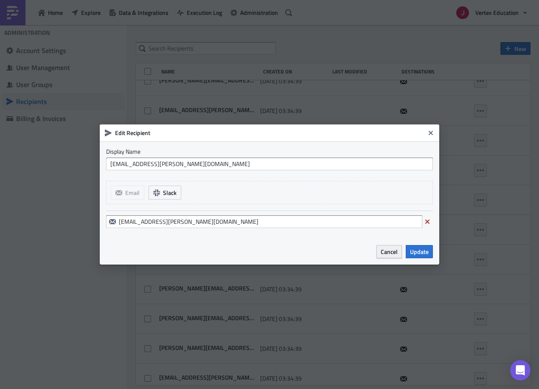
click at [385, 256] on button "Cancel" at bounding box center [388, 251] width 25 height 13
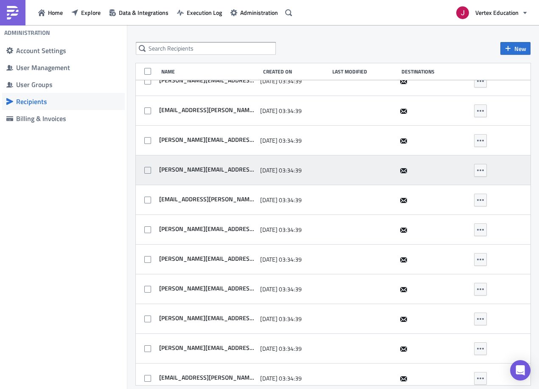
click at [216, 172] on span "[PERSON_NAME][EMAIL_ADDRESS][PERSON_NAME][DOMAIN_NAME]" at bounding box center [206, 169] width 99 height 8
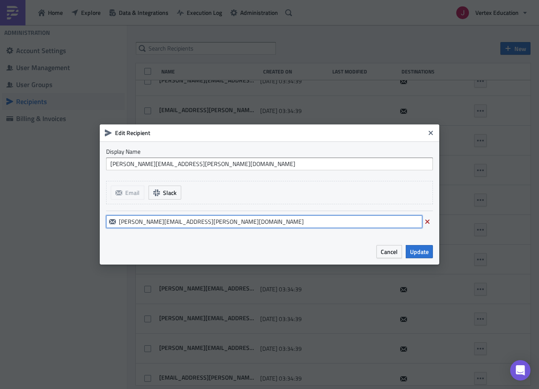
click at [212, 219] on input "[PERSON_NAME][EMAIL_ADDRESS][PERSON_NAME][DOMAIN_NAME]" at bounding box center [264, 221] width 316 height 13
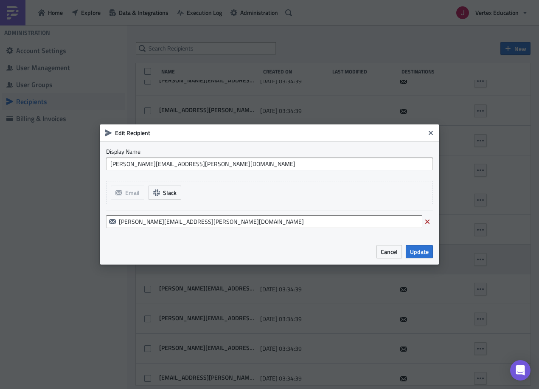
click at [393, 254] on span "Cancel" at bounding box center [388, 251] width 17 height 9
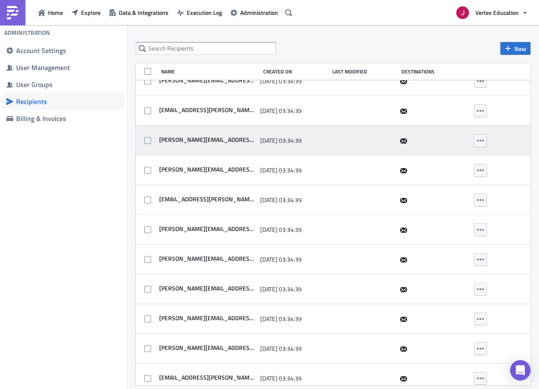
click at [226, 145] on div "[PERSON_NAME][EMAIL_ADDRESS][PERSON_NAME][DOMAIN_NAME]" at bounding box center [206, 140] width 99 height 17
click at [229, 143] on span "[PERSON_NAME][EMAIL_ADDRESS][PERSON_NAME][DOMAIN_NAME]" at bounding box center [206, 140] width 99 height 8
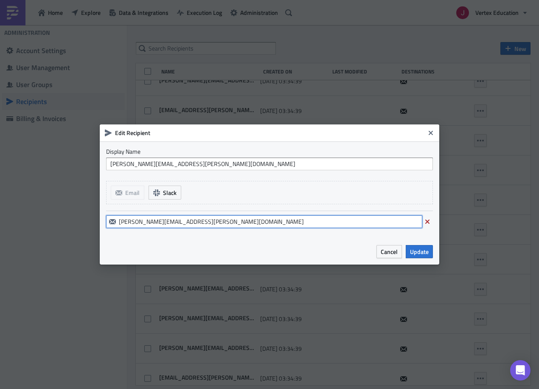
click at [221, 219] on input "[PERSON_NAME][EMAIL_ADDRESS][PERSON_NAME][DOMAIN_NAME]" at bounding box center [264, 221] width 316 height 13
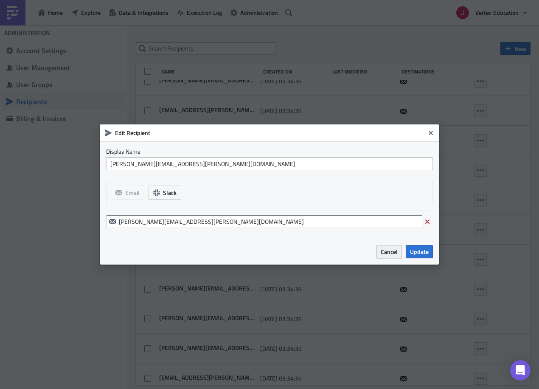
click at [397, 251] on span "Cancel" at bounding box center [388, 251] width 17 height 9
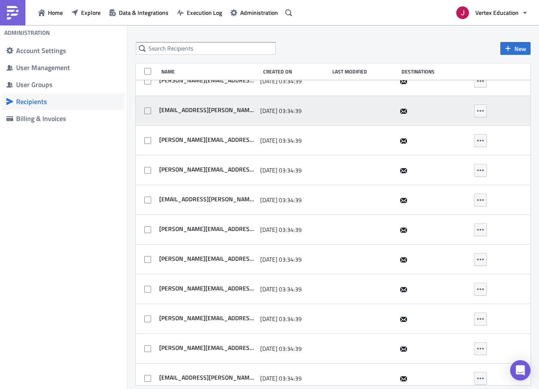
click at [217, 114] on div "[EMAIL_ADDRESS][PERSON_NAME][DOMAIN_NAME]" at bounding box center [206, 110] width 99 height 9
click at [224, 113] on span "[EMAIL_ADDRESS][PERSON_NAME][DOMAIN_NAME]" at bounding box center [206, 110] width 99 height 8
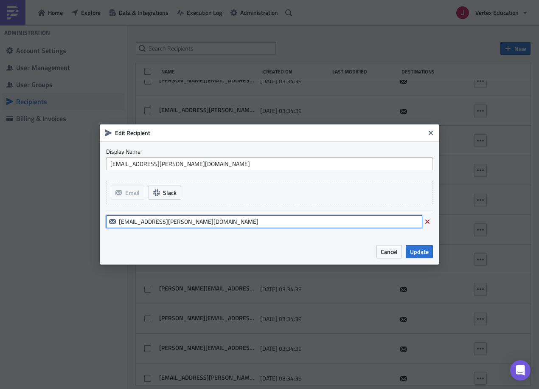
click at [202, 217] on input "[EMAIL_ADDRESS][PERSON_NAME][DOMAIN_NAME]" at bounding box center [264, 221] width 316 height 13
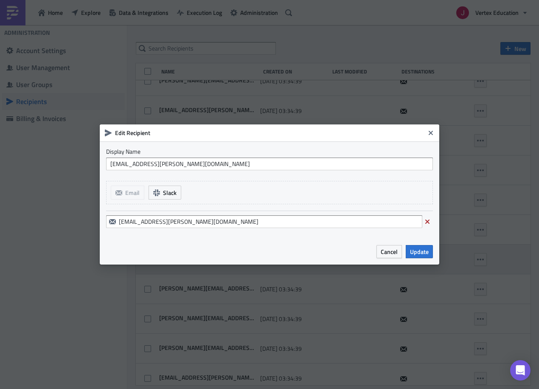
click at [384, 252] on span "Cancel" at bounding box center [388, 251] width 17 height 9
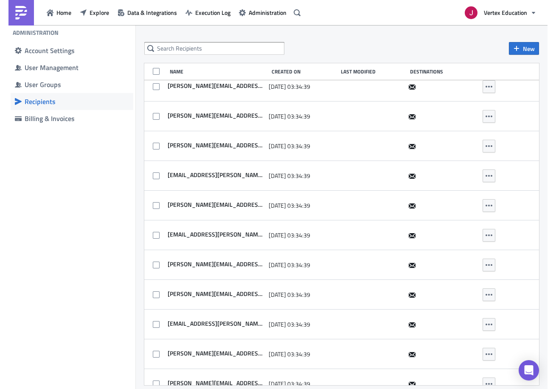
scroll to position [1628, 0]
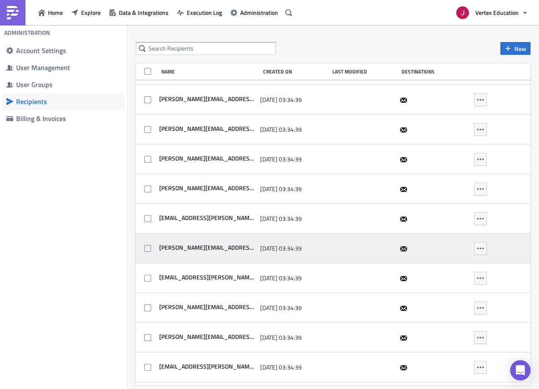
click at [205, 243] on div "[PERSON_NAME][EMAIL_ADDRESS][DOMAIN_NAME]" at bounding box center [206, 248] width 99 height 17
click at [209, 245] on span "[PERSON_NAME][EMAIL_ADDRESS][DOMAIN_NAME]" at bounding box center [206, 247] width 99 height 8
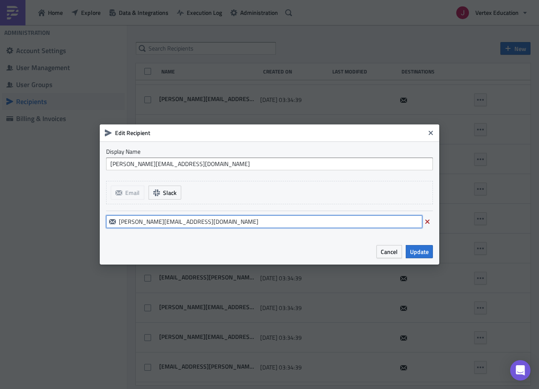
drag, startPoint x: 235, startPoint y: 224, endPoint x: 240, endPoint y: 224, distance: 4.7
click at [235, 224] on input "[PERSON_NAME][EMAIL_ADDRESS][DOMAIN_NAME]" at bounding box center [264, 221] width 316 height 13
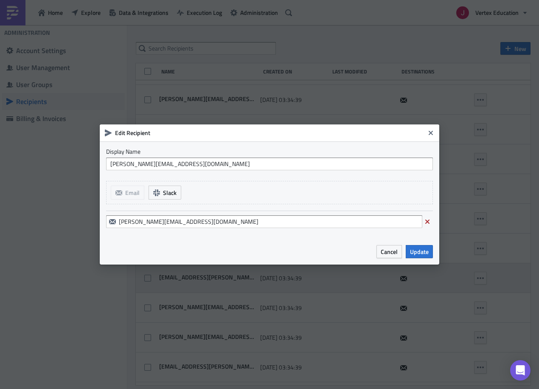
drag, startPoint x: 388, startPoint y: 252, endPoint x: 472, endPoint y: 289, distance: 92.5
click at [389, 251] on span "Cancel" at bounding box center [388, 251] width 17 height 9
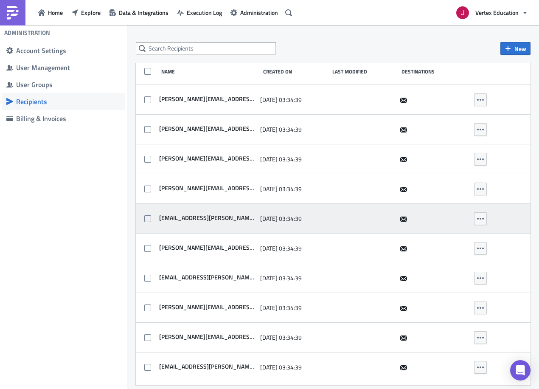
click at [203, 213] on div "[EMAIL_ADDRESS][PERSON_NAME][DOMAIN_NAME]" at bounding box center [206, 218] width 99 height 17
click at [203, 214] on span "[EMAIL_ADDRESS][PERSON_NAME][DOMAIN_NAME]" at bounding box center [206, 218] width 99 height 8
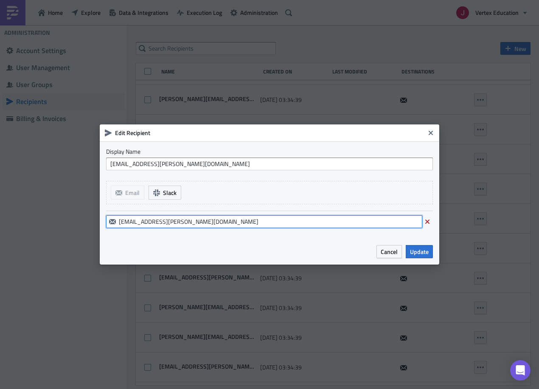
click at [241, 226] on input "[EMAIL_ADDRESS][PERSON_NAME][DOMAIN_NAME]" at bounding box center [264, 221] width 316 height 13
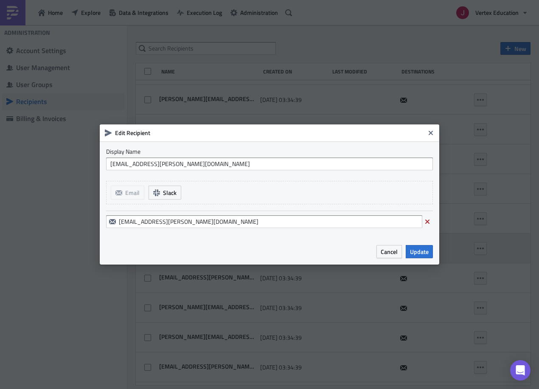
click at [391, 251] on span "Cancel" at bounding box center [388, 251] width 17 height 9
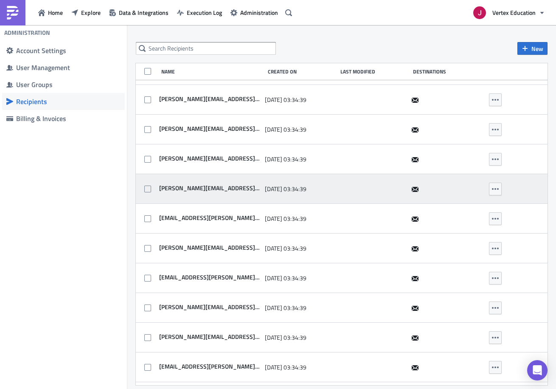
click at [185, 188] on span "[PERSON_NAME][EMAIL_ADDRESS][PERSON_NAME][DOMAIN_NAME]" at bounding box center [208, 188] width 103 height 8
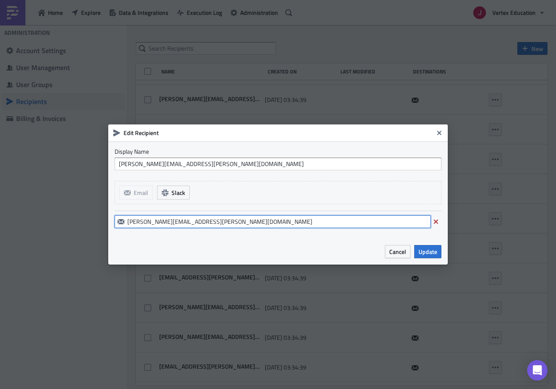
click at [245, 226] on input "[PERSON_NAME][EMAIL_ADDRESS][PERSON_NAME][DOMAIN_NAME]" at bounding box center [273, 221] width 316 height 13
drag, startPoint x: 403, startPoint y: 255, endPoint x: 462, endPoint y: 280, distance: 63.7
click at [403, 255] on span "Cancel" at bounding box center [397, 251] width 17 height 9
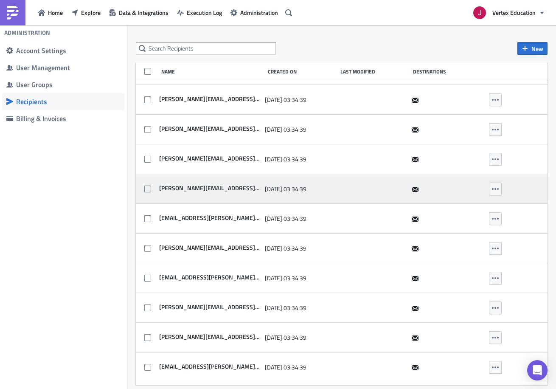
click at [218, 185] on span "[PERSON_NAME][EMAIL_ADDRESS][PERSON_NAME][DOMAIN_NAME]" at bounding box center [208, 188] width 103 height 8
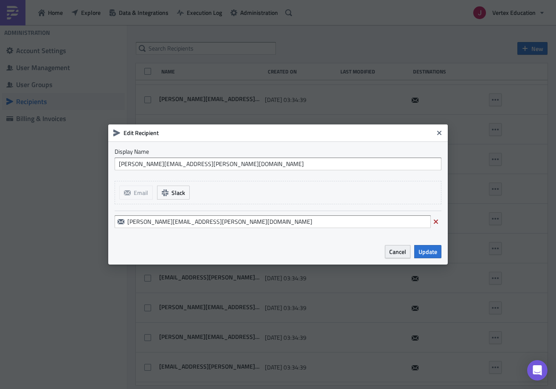
click at [408, 257] on button "Cancel" at bounding box center [397, 251] width 25 height 13
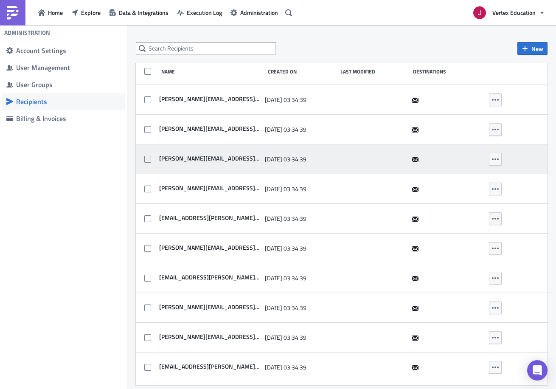
click at [206, 165] on div "[PERSON_NAME][EMAIL_ADDRESS][PERSON_NAME][DOMAIN_NAME]" at bounding box center [208, 159] width 103 height 17
click at [212, 160] on span "[PERSON_NAME][EMAIL_ADDRESS][PERSON_NAME][DOMAIN_NAME]" at bounding box center [208, 158] width 103 height 8
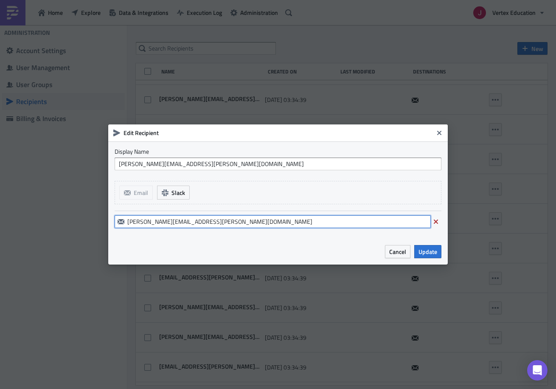
click at [255, 221] on input "[PERSON_NAME][EMAIL_ADDRESS][PERSON_NAME][DOMAIN_NAME]" at bounding box center [273, 221] width 316 height 13
drag, startPoint x: 392, startPoint y: 252, endPoint x: 470, endPoint y: 289, distance: 85.9
click at [392, 252] on span "Cancel" at bounding box center [397, 251] width 17 height 9
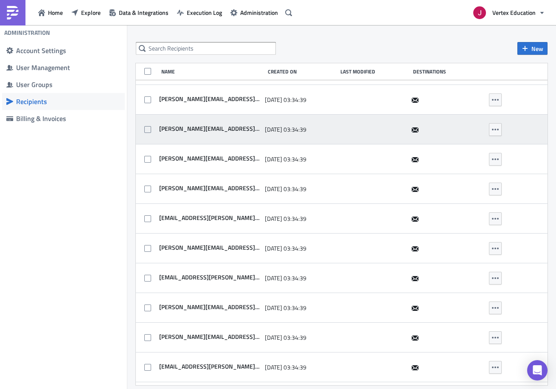
click at [227, 132] on div "[PERSON_NAME][EMAIL_ADDRESS][PERSON_NAME][DOMAIN_NAME]" at bounding box center [208, 129] width 103 height 9
click at [231, 130] on span "[PERSON_NAME][EMAIL_ADDRESS][PERSON_NAME][DOMAIN_NAME]" at bounding box center [208, 129] width 103 height 8
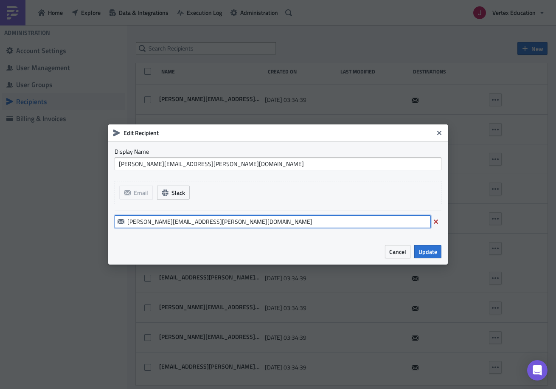
click at [211, 221] on input "[PERSON_NAME][EMAIL_ADDRESS][PERSON_NAME][DOMAIN_NAME]" at bounding box center [273, 221] width 316 height 13
click at [393, 249] on span "Cancel" at bounding box center [397, 251] width 17 height 9
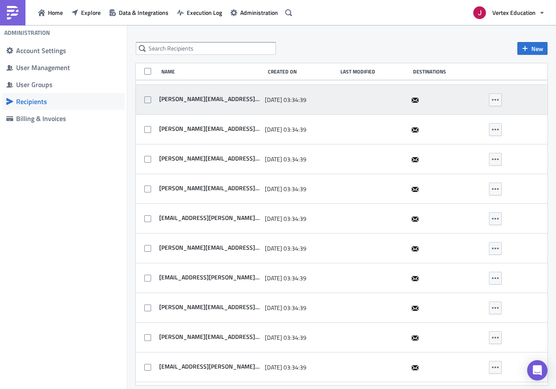
click at [228, 98] on span "[PERSON_NAME][EMAIL_ADDRESS][PERSON_NAME][DOMAIN_NAME]" at bounding box center [208, 99] width 103 height 8
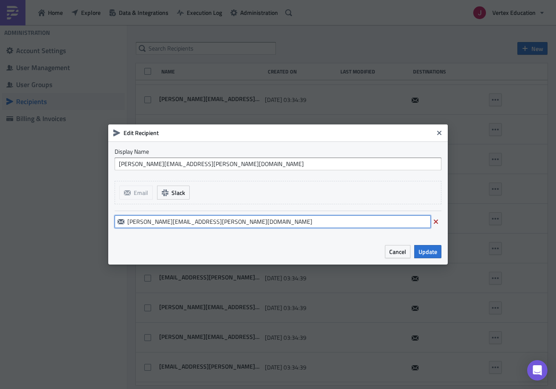
click at [196, 218] on input "[PERSON_NAME][EMAIL_ADDRESS][PERSON_NAME][DOMAIN_NAME]" at bounding box center [273, 221] width 316 height 13
click at [404, 252] on span "Cancel" at bounding box center [397, 251] width 17 height 9
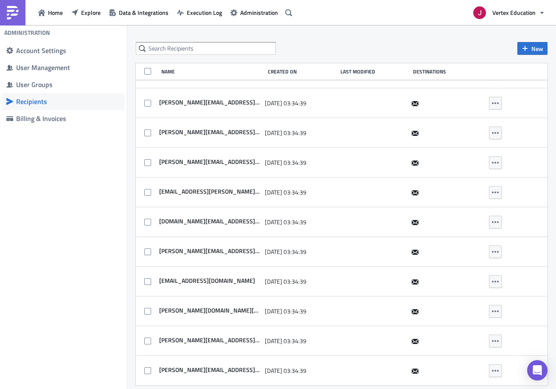
scroll to position [1372, 0]
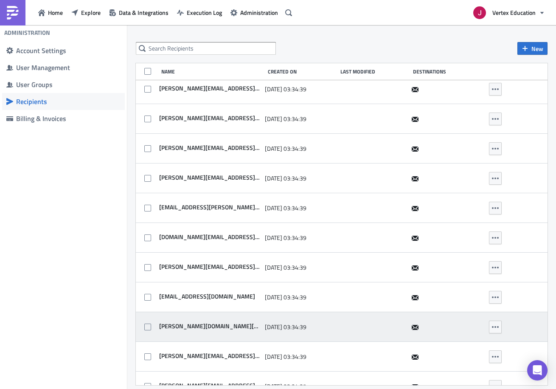
click at [219, 322] on div "[PERSON_NAME][DOMAIN_NAME][EMAIL_ADDRESS][DOMAIN_NAME]" at bounding box center [208, 326] width 103 height 17
click at [221, 322] on span "[PERSON_NAME][DOMAIN_NAME][EMAIL_ADDRESS][DOMAIN_NAME]" at bounding box center [208, 326] width 103 height 8
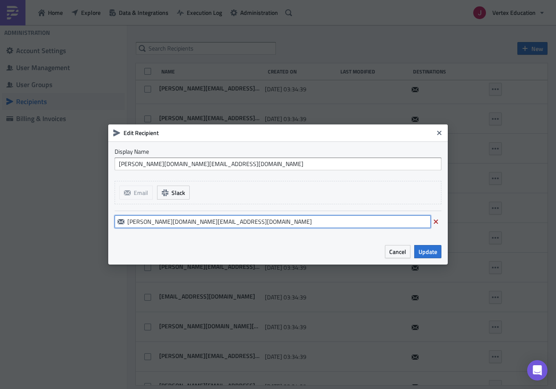
drag, startPoint x: 211, startPoint y: 227, endPoint x: 219, endPoint y: 223, distance: 8.9
click at [211, 226] on input "[PERSON_NAME][DOMAIN_NAME][EMAIL_ADDRESS][DOMAIN_NAME]" at bounding box center [273, 221] width 316 height 13
click at [397, 252] on span "Cancel" at bounding box center [397, 251] width 17 height 9
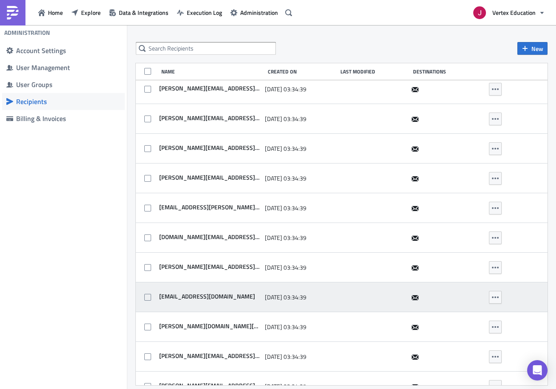
click at [213, 296] on span "[EMAIL_ADDRESS][DOMAIN_NAME]" at bounding box center [206, 296] width 98 height 8
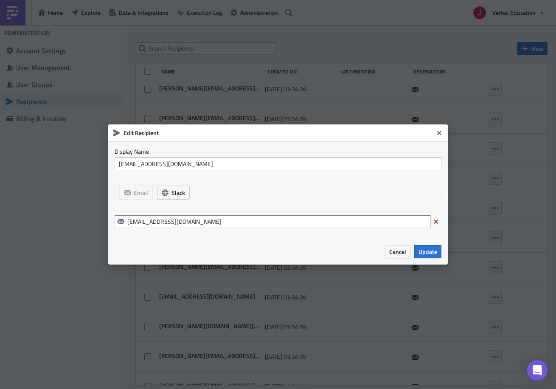
click at [224, 229] on div "[EMAIL_ADDRESS][DOMAIN_NAME]" at bounding box center [278, 221] width 327 height 22
click at [229, 222] on input "[EMAIL_ADDRESS][DOMAIN_NAME]" at bounding box center [273, 221] width 316 height 13
drag, startPoint x: 394, startPoint y: 252, endPoint x: 540, endPoint y: 310, distance: 157.5
click at [394, 252] on span "Cancel" at bounding box center [397, 251] width 17 height 9
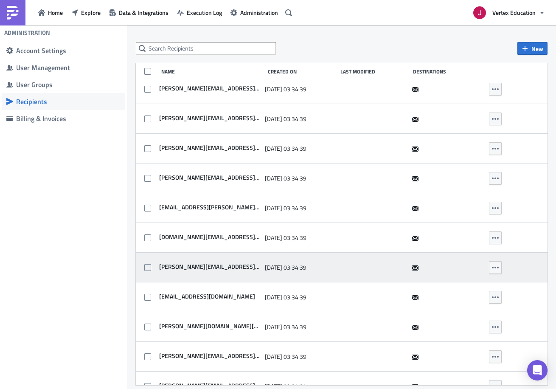
click at [218, 265] on span "[PERSON_NAME][EMAIL_ADDRESS][PERSON_NAME][DOMAIN_NAME]" at bounding box center [208, 267] width 103 height 8
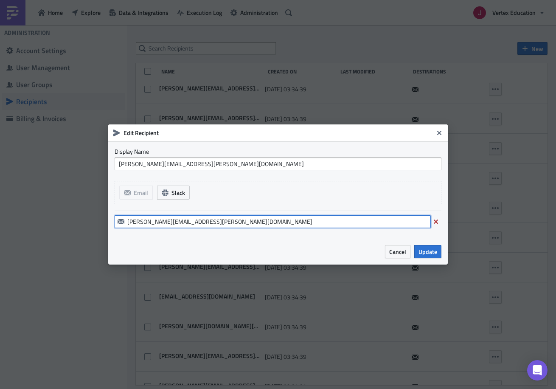
click at [206, 226] on input "[PERSON_NAME][EMAIL_ADDRESS][PERSON_NAME][DOMAIN_NAME]" at bounding box center [273, 221] width 316 height 13
click at [394, 256] on button "Cancel" at bounding box center [397, 251] width 25 height 13
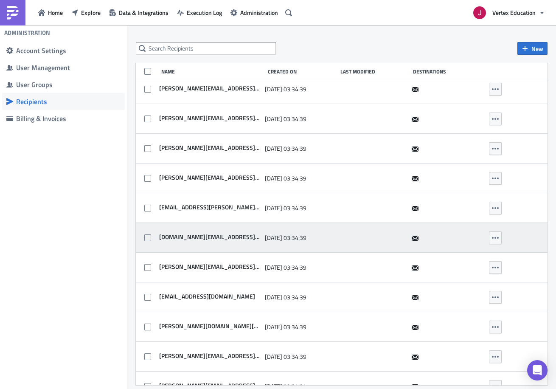
click at [218, 235] on span "[DOMAIN_NAME][EMAIL_ADDRESS][DOMAIN_NAME]" at bounding box center [208, 237] width 103 height 8
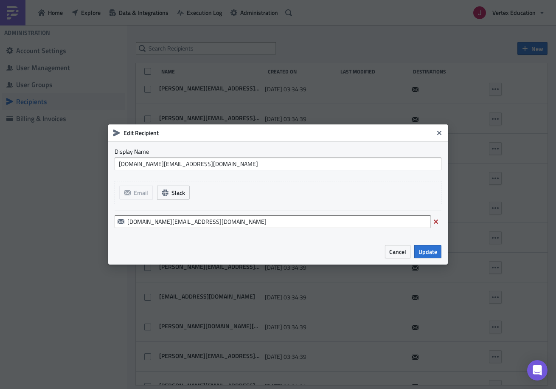
click at [219, 228] on div "[DOMAIN_NAME][EMAIL_ADDRESS][DOMAIN_NAME]" at bounding box center [278, 221] width 327 height 22
click at [235, 221] on input "[DOMAIN_NAME][EMAIL_ADDRESS][DOMAIN_NAME]" at bounding box center [273, 221] width 316 height 13
drag, startPoint x: 394, startPoint y: 249, endPoint x: 529, endPoint y: 297, distance: 143.3
click at [396, 249] on span "Cancel" at bounding box center [397, 251] width 17 height 9
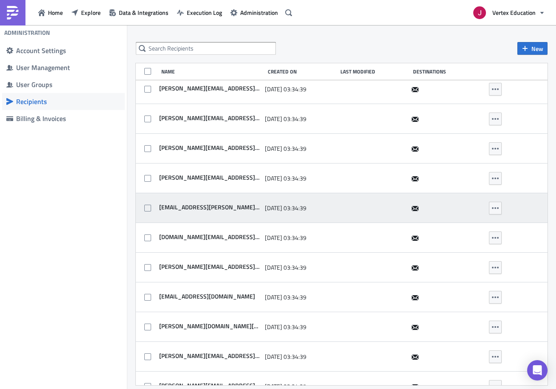
click at [208, 207] on span "[EMAIL_ADDRESS][PERSON_NAME][DOMAIN_NAME]" at bounding box center [208, 207] width 103 height 8
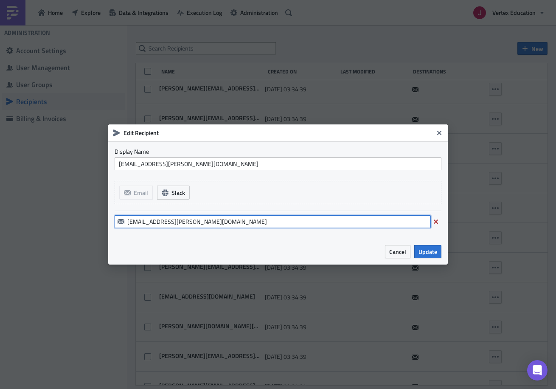
click at [207, 219] on input "[EMAIL_ADDRESS][PERSON_NAME][DOMAIN_NAME]" at bounding box center [273, 221] width 316 height 13
click at [389, 255] on button "Cancel" at bounding box center [397, 251] width 25 height 13
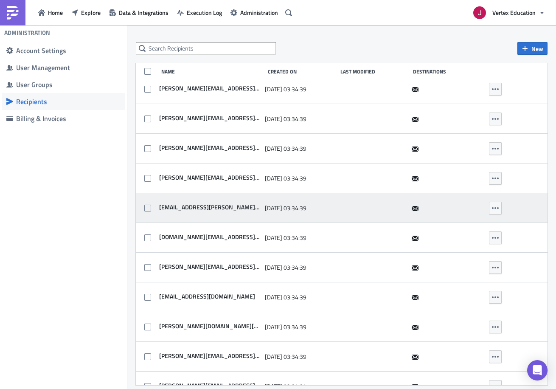
click at [214, 203] on span "[EMAIL_ADDRESS][PERSON_NAME][DOMAIN_NAME]" at bounding box center [208, 207] width 103 height 8
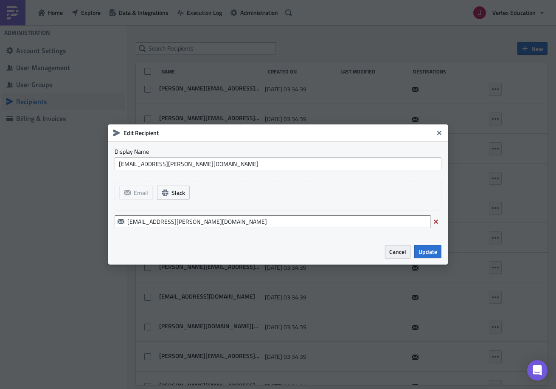
click at [405, 254] on span "Cancel" at bounding box center [397, 251] width 17 height 9
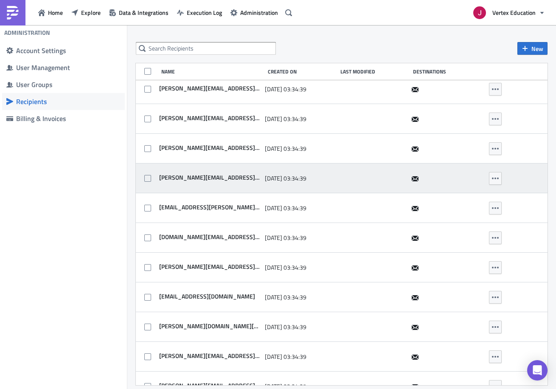
click at [214, 176] on span "[PERSON_NAME][EMAIL_ADDRESS][DOMAIN_NAME]" at bounding box center [208, 177] width 103 height 8
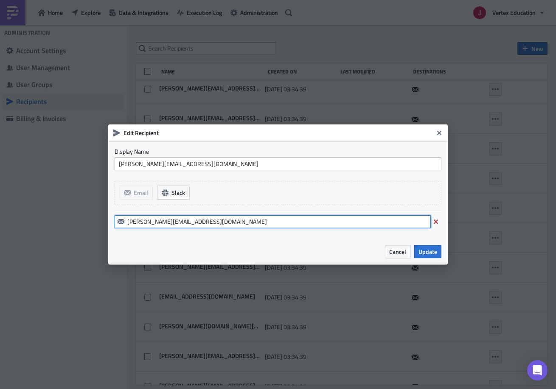
click at [210, 217] on input "[PERSON_NAME][EMAIL_ADDRESS][DOMAIN_NAME]" at bounding box center [273, 221] width 316 height 13
click at [394, 250] on span "Cancel" at bounding box center [397, 251] width 17 height 9
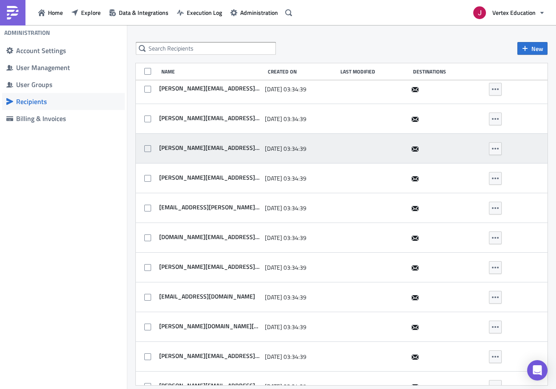
click at [224, 147] on span "[PERSON_NAME][EMAIL_ADDRESS][PERSON_NAME][DOMAIN_NAME]" at bounding box center [208, 148] width 103 height 8
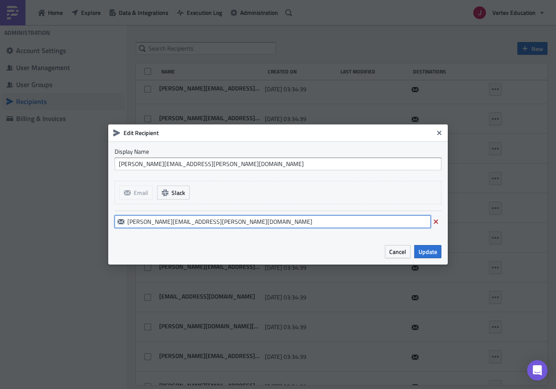
drag, startPoint x: 201, startPoint y: 218, endPoint x: 207, endPoint y: 219, distance: 6.1
click at [204, 218] on input "[PERSON_NAME][EMAIL_ADDRESS][PERSON_NAME][DOMAIN_NAME]" at bounding box center [273, 221] width 316 height 13
click at [400, 254] on span "Cancel" at bounding box center [397, 251] width 17 height 9
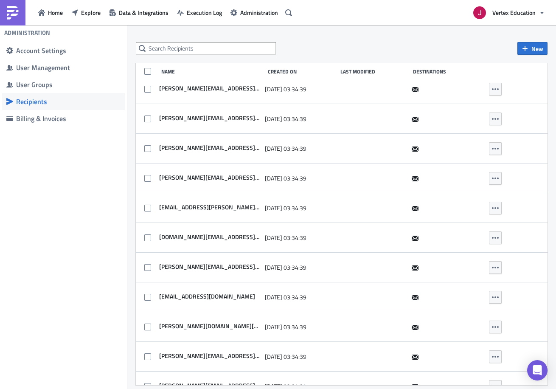
click at [538, 322] on div "New Name Created On Last Modified Destinations Support PushMetrics [DATE] 03:34…" at bounding box center [341, 207] width 428 height 331
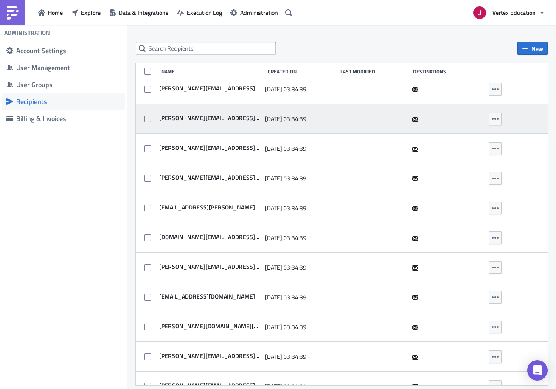
click at [218, 115] on span "[PERSON_NAME][EMAIL_ADDRESS][PERSON_NAME][DOMAIN_NAME]" at bounding box center [208, 118] width 103 height 8
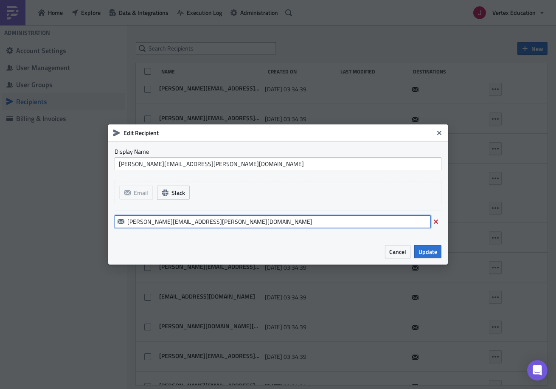
click at [229, 220] on input "[PERSON_NAME][EMAIL_ADDRESS][PERSON_NAME][DOMAIN_NAME]" at bounding box center [273, 221] width 316 height 13
click at [399, 252] on span "Cancel" at bounding box center [397, 251] width 17 height 9
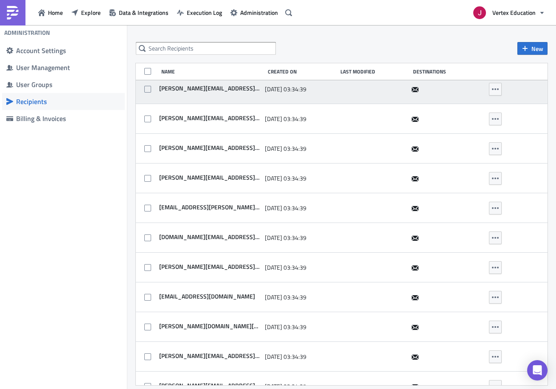
click at [235, 89] on span "[PERSON_NAME][EMAIL_ADDRESS][PERSON_NAME][DOMAIN_NAME]" at bounding box center [208, 88] width 103 height 8
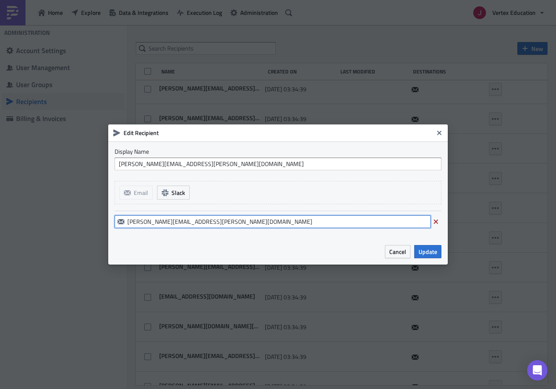
click at [199, 223] on input "[PERSON_NAME][EMAIL_ADDRESS][PERSON_NAME][DOMAIN_NAME]" at bounding box center [273, 221] width 316 height 13
click at [393, 249] on span "Cancel" at bounding box center [397, 251] width 17 height 9
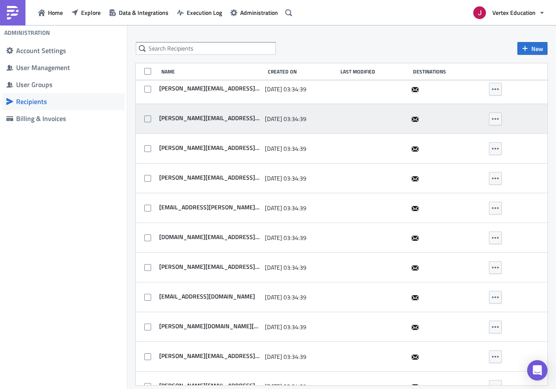
click at [227, 114] on span "[PERSON_NAME][EMAIL_ADDRESS][PERSON_NAME][DOMAIN_NAME]" at bounding box center [208, 118] width 103 height 8
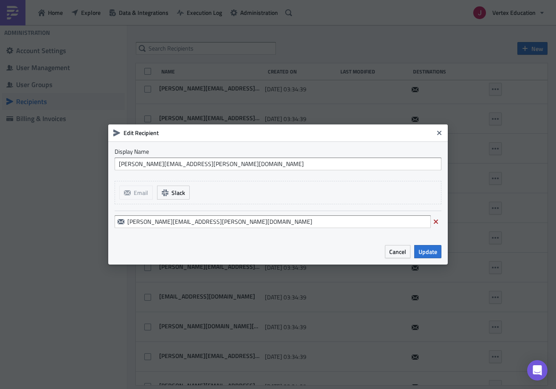
click at [400, 244] on div "Cancel Update" at bounding box center [277, 251] width 339 height 26
click at [400, 251] on span "Cancel" at bounding box center [397, 251] width 17 height 9
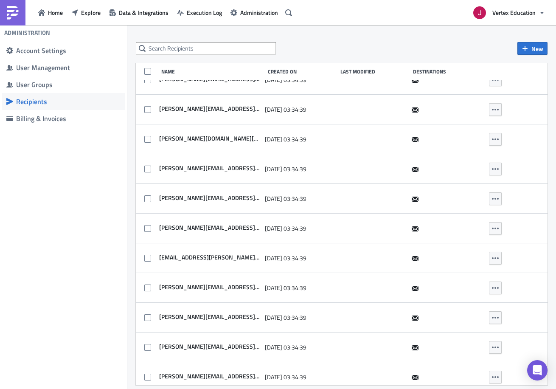
scroll to position [1088, 0]
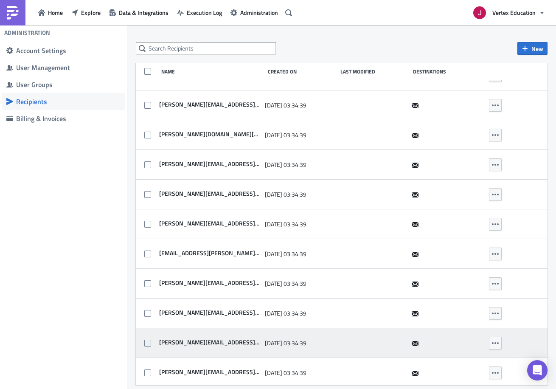
click at [209, 340] on span "[PERSON_NAME][EMAIL_ADDRESS][PERSON_NAME][DOMAIN_NAME]" at bounding box center [208, 342] width 103 height 8
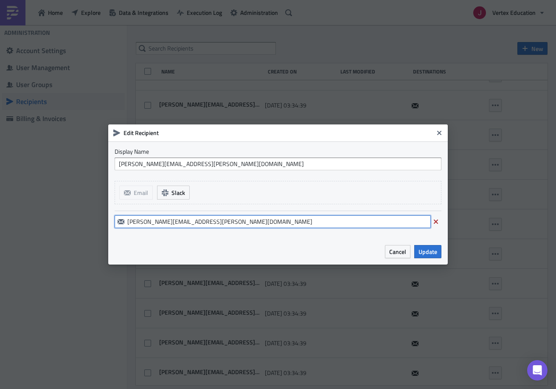
click at [180, 224] on input "[PERSON_NAME][EMAIL_ADDRESS][PERSON_NAME][DOMAIN_NAME]" at bounding box center [273, 221] width 316 height 13
click at [402, 251] on span "Cancel" at bounding box center [397, 251] width 17 height 9
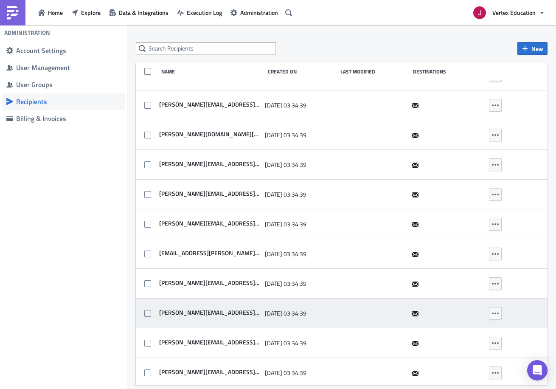
click at [210, 306] on div "[PERSON_NAME][EMAIL_ADDRESS][DOMAIN_NAME]" at bounding box center [208, 313] width 103 height 17
click at [215, 309] on span "[PERSON_NAME][EMAIL_ADDRESS][DOMAIN_NAME]" at bounding box center [208, 312] width 103 height 8
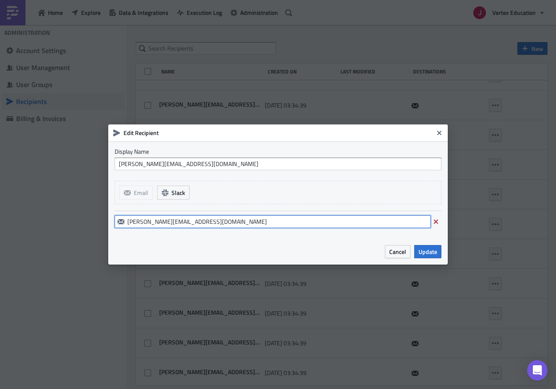
click at [227, 217] on input "[PERSON_NAME][EMAIL_ADDRESS][DOMAIN_NAME]" at bounding box center [273, 221] width 316 height 13
click at [396, 252] on span "Cancel" at bounding box center [397, 251] width 17 height 9
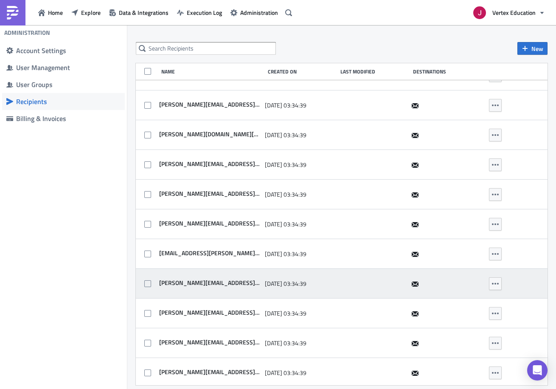
click at [198, 284] on span "[PERSON_NAME][EMAIL_ADDRESS][PERSON_NAME][DOMAIN_NAME]" at bounding box center [208, 283] width 103 height 8
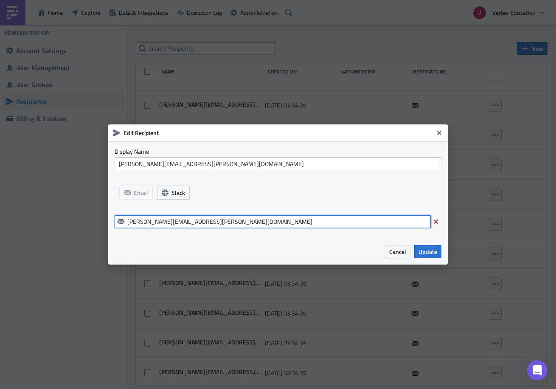
click at [214, 222] on input "[PERSON_NAME][EMAIL_ADDRESS][PERSON_NAME][DOMAIN_NAME]" at bounding box center [273, 221] width 316 height 13
click at [395, 252] on span "Cancel" at bounding box center [397, 251] width 17 height 9
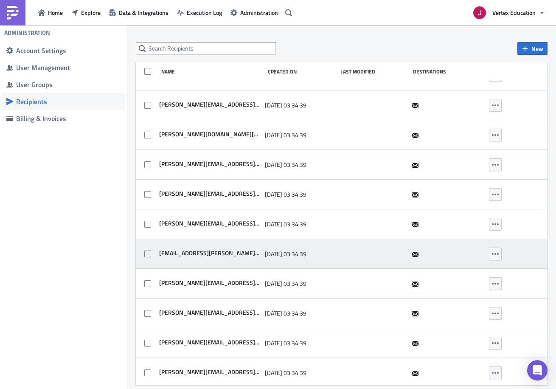
click at [216, 252] on span "[EMAIL_ADDRESS][PERSON_NAME][DOMAIN_NAME]" at bounding box center [208, 253] width 103 height 8
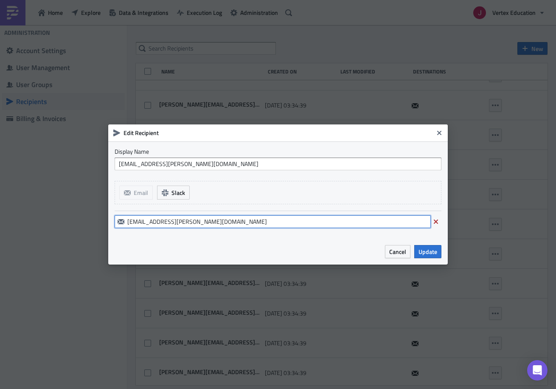
click at [208, 217] on input "[EMAIL_ADDRESS][PERSON_NAME][DOMAIN_NAME]" at bounding box center [273, 221] width 316 height 13
click at [391, 251] on span "Cancel" at bounding box center [397, 251] width 17 height 9
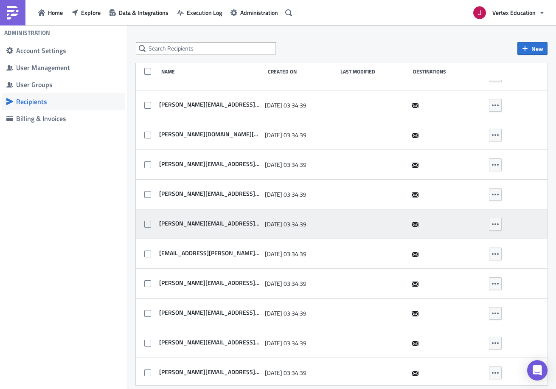
click at [204, 224] on span "[PERSON_NAME][EMAIL_ADDRESS][PERSON_NAME][DOMAIN_NAME]" at bounding box center [208, 223] width 103 height 8
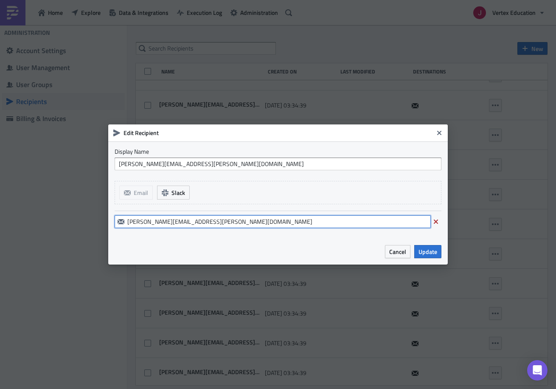
click at [215, 218] on input "[PERSON_NAME][EMAIL_ADDRESS][PERSON_NAME][DOMAIN_NAME]" at bounding box center [273, 221] width 316 height 13
drag, startPoint x: 392, startPoint y: 248, endPoint x: 489, endPoint y: 288, distance: 105.2
click at [392, 248] on span "Cancel" at bounding box center [397, 251] width 17 height 9
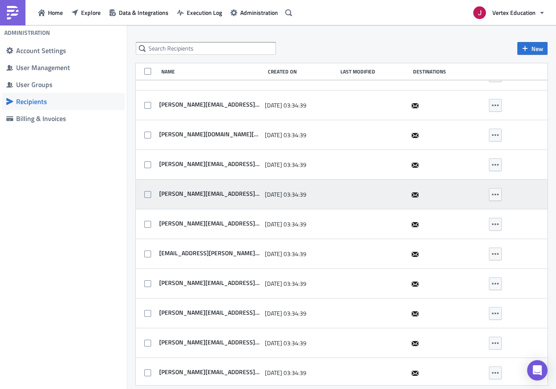
click at [213, 193] on span "[PERSON_NAME][EMAIL_ADDRESS][PERSON_NAME][DOMAIN_NAME]" at bounding box center [208, 194] width 103 height 8
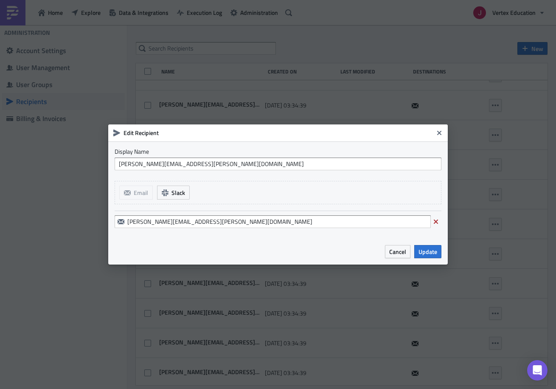
click at [226, 215] on div "[PERSON_NAME][EMAIL_ADDRESS][PERSON_NAME][DOMAIN_NAME]" at bounding box center [278, 221] width 327 height 22
click at [233, 221] on input "[PERSON_NAME][EMAIL_ADDRESS][PERSON_NAME][DOMAIN_NAME]" at bounding box center [273, 221] width 316 height 13
drag, startPoint x: 393, startPoint y: 252, endPoint x: 444, endPoint y: 273, distance: 55.1
click at [394, 252] on span "Cancel" at bounding box center [397, 251] width 17 height 9
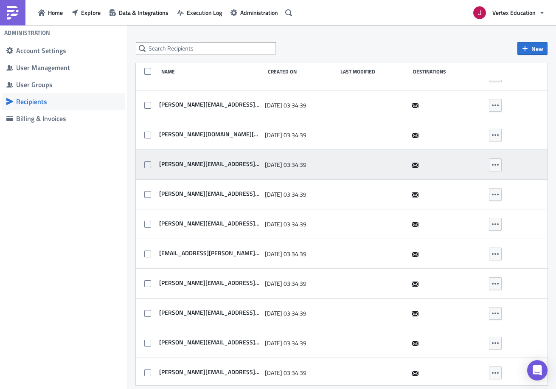
click at [231, 162] on span "[PERSON_NAME][EMAIL_ADDRESS][PERSON_NAME][DOMAIN_NAME]" at bounding box center [208, 164] width 103 height 8
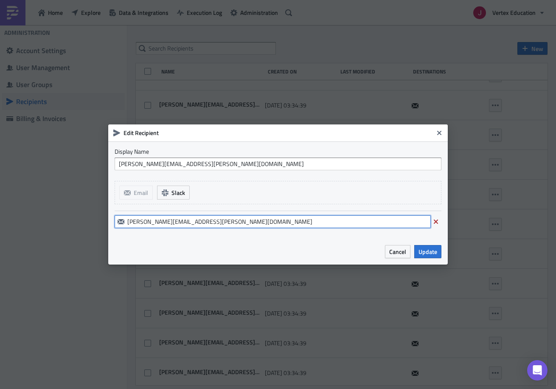
click at [247, 222] on input "[PERSON_NAME][EMAIL_ADDRESS][PERSON_NAME][DOMAIN_NAME]" at bounding box center [273, 221] width 316 height 13
click at [400, 257] on button "Cancel" at bounding box center [397, 251] width 25 height 13
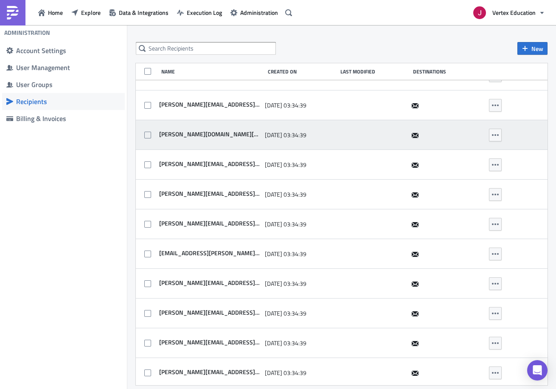
click at [219, 134] on span "[PERSON_NAME][DOMAIN_NAME][EMAIL_ADDRESS][DOMAIN_NAME]" at bounding box center [208, 134] width 103 height 8
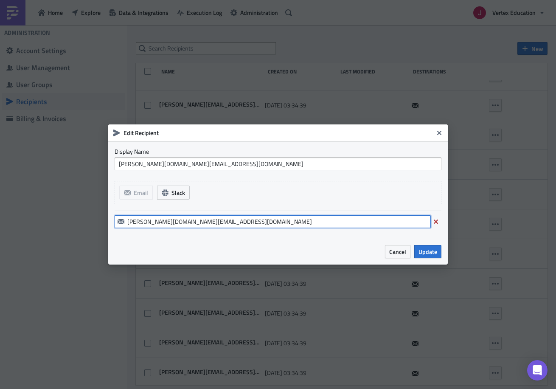
click at [222, 218] on input "[PERSON_NAME][DOMAIN_NAME][EMAIL_ADDRESS][DOMAIN_NAME]" at bounding box center [273, 221] width 316 height 13
click at [394, 254] on span "Cancel" at bounding box center [397, 251] width 17 height 9
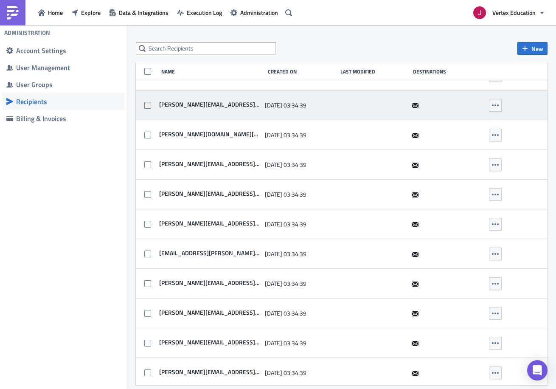
click at [224, 103] on span "[PERSON_NAME][EMAIL_ADDRESS][PERSON_NAME][DOMAIN_NAME]" at bounding box center [208, 105] width 103 height 8
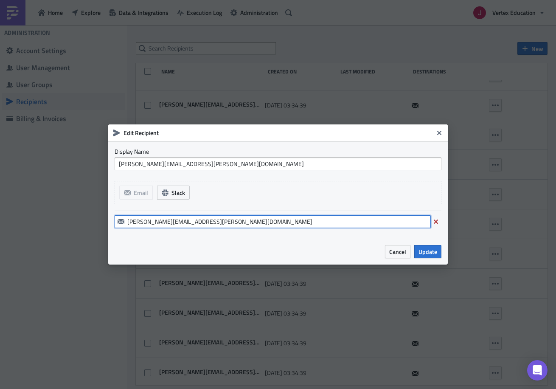
drag, startPoint x: 217, startPoint y: 219, endPoint x: 229, endPoint y: 219, distance: 12.7
click at [217, 219] on input "[PERSON_NAME][EMAIL_ADDRESS][PERSON_NAME][DOMAIN_NAME]" at bounding box center [273, 221] width 316 height 13
drag, startPoint x: 394, startPoint y: 250, endPoint x: 555, endPoint y: 329, distance: 179.5
click at [394, 250] on span "Cancel" at bounding box center [397, 251] width 17 height 9
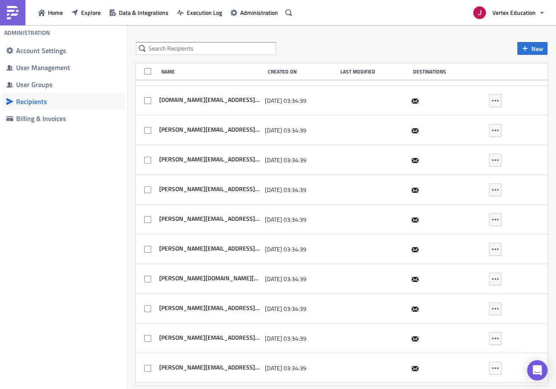
scroll to position [940, 0]
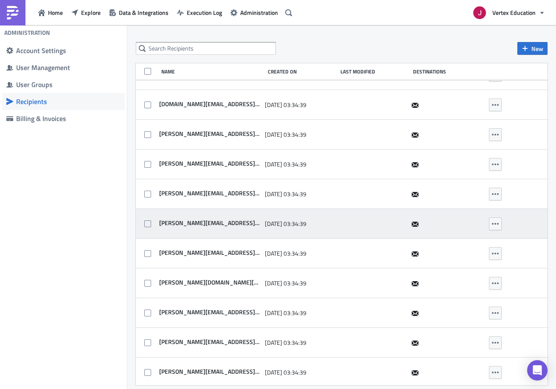
click at [221, 222] on span "[PERSON_NAME][EMAIL_ADDRESS][PERSON_NAME][DOMAIN_NAME]" at bounding box center [208, 223] width 103 height 8
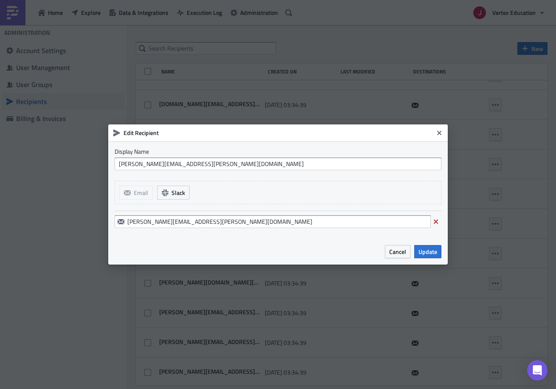
click at [249, 231] on div "[PERSON_NAME][EMAIL_ADDRESS][PERSON_NAME][DOMAIN_NAME]" at bounding box center [278, 221] width 327 height 22
click at [256, 219] on input "[PERSON_NAME][EMAIL_ADDRESS][PERSON_NAME][DOMAIN_NAME]" at bounding box center [273, 221] width 316 height 13
click at [403, 252] on span "Cancel" at bounding box center [397, 251] width 17 height 9
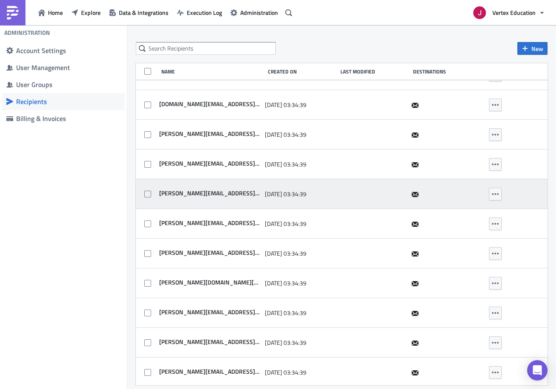
click at [219, 197] on div "[PERSON_NAME][EMAIL_ADDRESS][PERSON_NAME][DOMAIN_NAME]" at bounding box center [208, 193] width 103 height 9
click at [223, 194] on span "[PERSON_NAME][EMAIL_ADDRESS][PERSON_NAME][DOMAIN_NAME]" at bounding box center [208, 193] width 103 height 8
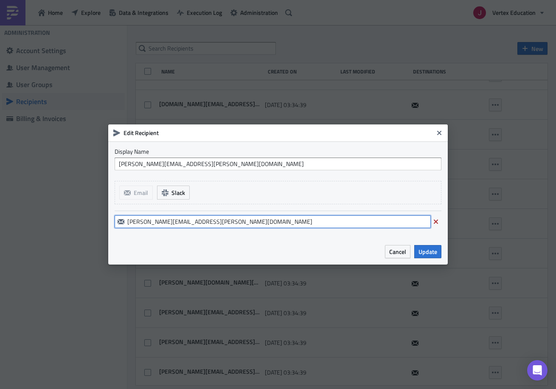
click at [240, 225] on input "[PERSON_NAME][EMAIL_ADDRESS][PERSON_NAME][DOMAIN_NAME]" at bounding box center [273, 221] width 316 height 13
click at [393, 258] on div "Cancel Update" at bounding box center [277, 251] width 339 height 26
click at [400, 252] on span "Cancel" at bounding box center [397, 251] width 17 height 9
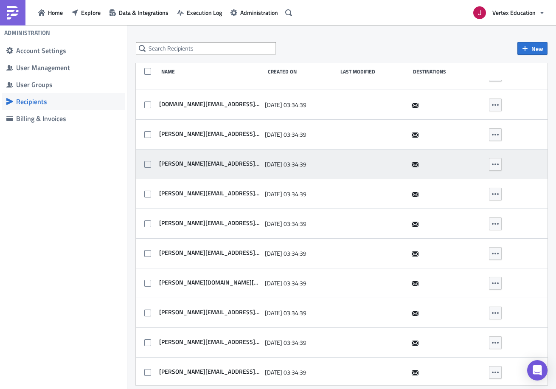
click at [218, 159] on span "[PERSON_NAME][EMAIL_ADDRESS][PERSON_NAME][DOMAIN_NAME]" at bounding box center [208, 163] width 103 height 8
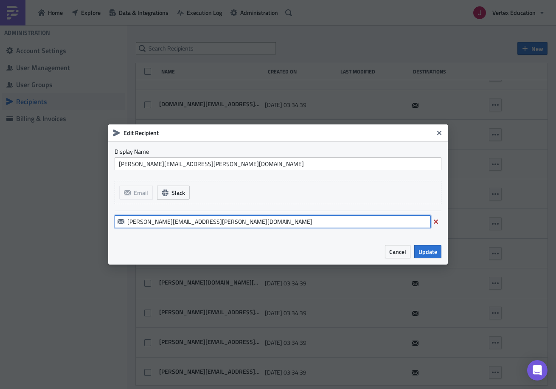
click at [227, 217] on input "[PERSON_NAME][EMAIL_ADDRESS][PERSON_NAME][DOMAIN_NAME]" at bounding box center [273, 221] width 316 height 13
click at [400, 255] on span "Cancel" at bounding box center [397, 251] width 17 height 9
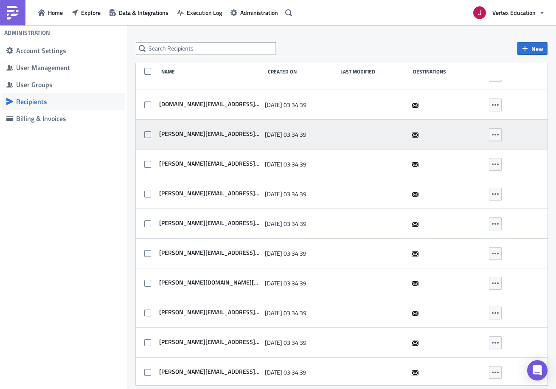
click at [215, 134] on span "[PERSON_NAME][EMAIL_ADDRESS][DOMAIN_NAME]" at bounding box center [208, 134] width 103 height 8
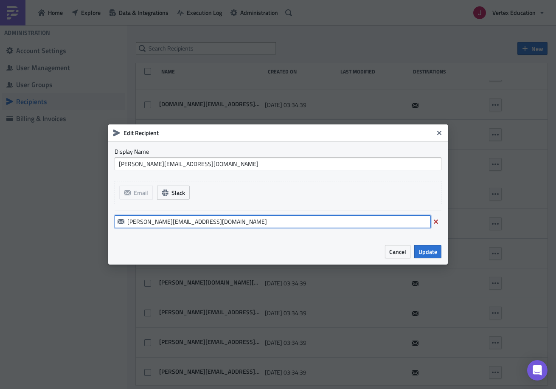
click at [230, 224] on input "[PERSON_NAME][EMAIL_ADDRESS][DOMAIN_NAME]" at bounding box center [273, 221] width 316 height 13
click at [398, 250] on span "Cancel" at bounding box center [397, 251] width 17 height 9
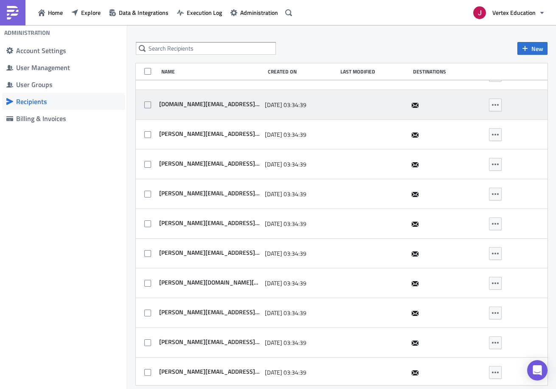
click at [229, 104] on span "[DOMAIN_NAME][EMAIL_ADDRESS][DOMAIN_NAME]" at bounding box center [208, 104] width 103 height 8
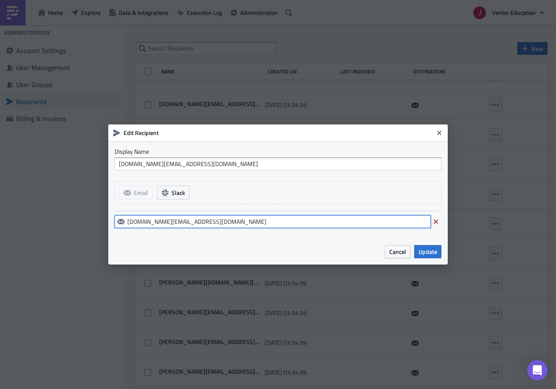
click at [217, 224] on input "[DOMAIN_NAME][EMAIL_ADDRESS][DOMAIN_NAME]" at bounding box center [273, 221] width 316 height 13
click at [399, 254] on span "Cancel" at bounding box center [397, 251] width 17 height 9
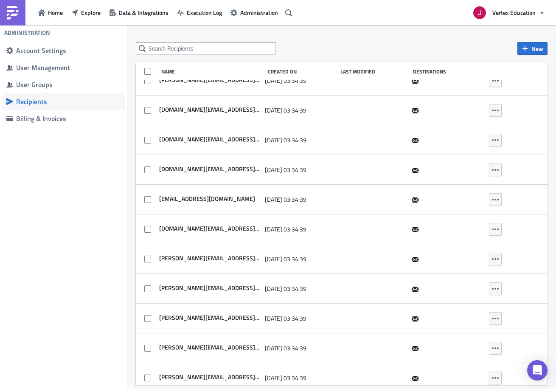
scroll to position [797, 0]
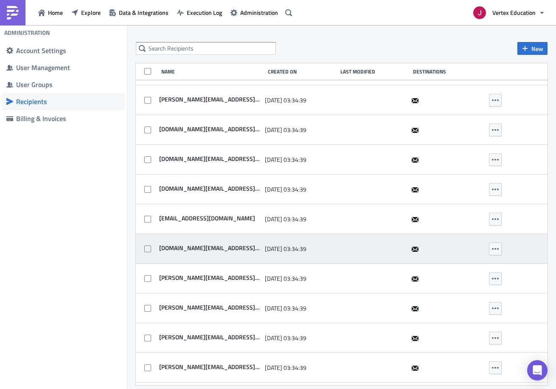
click at [213, 243] on div "[DOMAIN_NAME][EMAIL_ADDRESS][DOMAIN_NAME]" at bounding box center [208, 248] width 103 height 17
click at [213, 247] on span "[DOMAIN_NAME][EMAIL_ADDRESS][DOMAIN_NAME]" at bounding box center [208, 248] width 103 height 8
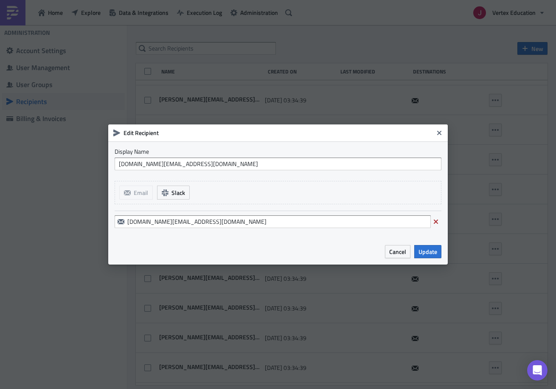
drag, startPoint x: 235, startPoint y: 232, endPoint x: 243, endPoint y: 219, distance: 14.5
click at [235, 231] on div "[DOMAIN_NAME][EMAIL_ADDRESS][DOMAIN_NAME]" at bounding box center [278, 221] width 327 height 22
drag, startPoint x: 243, startPoint y: 219, endPoint x: 306, endPoint y: 235, distance: 64.7
click at [243, 219] on input "[DOMAIN_NAME][EMAIL_ADDRESS][DOMAIN_NAME]" at bounding box center [273, 221] width 316 height 13
click at [401, 254] on span "Cancel" at bounding box center [397, 251] width 17 height 9
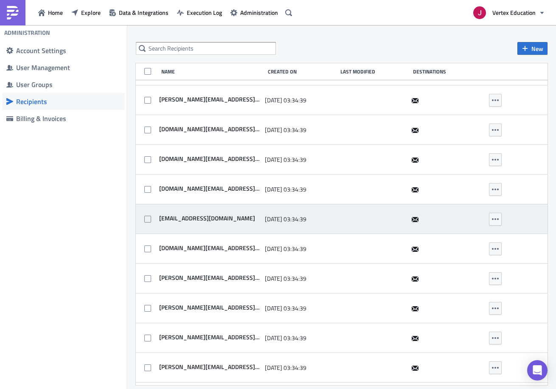
click at [193, 216] on span "[EMAIL_ADDRESS][DOMAIN_NAME]" at bounding box center [206, 218] width 98 height 8
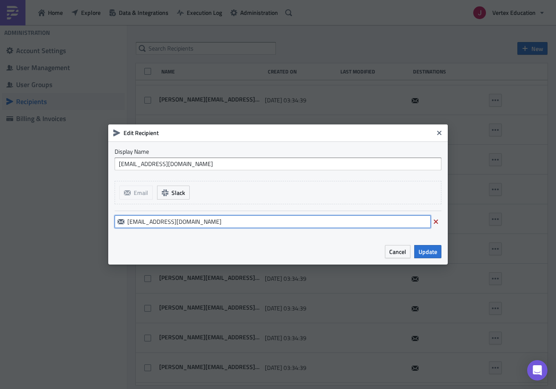
click at [221, 226] on input "[EMAIL_ADDRESS][DOMAIN_NAME]" at bounding box center [273, 221] width 316 height 13
click at [401, 254] on span "Cancel" at bounding box center [397, 251] width 17 height 9
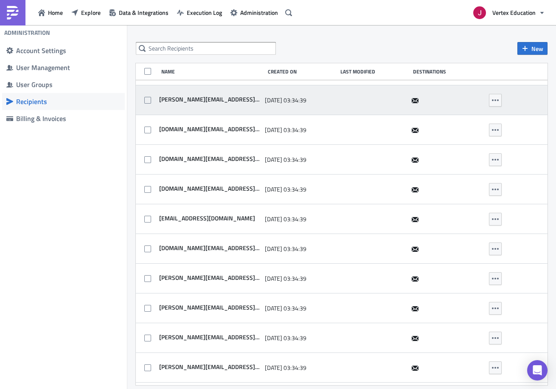
click at [214, 96] on span "[PERSON_NAME][EMAIL_ADDRESS][PERSON_NAME][DOMAIN_NAME]" at bounding box center [208, 99] width 103 height 8
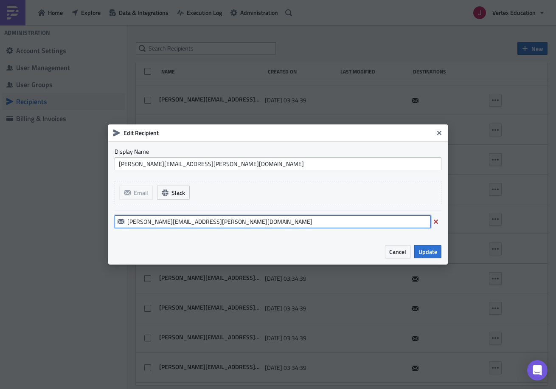
click at [190, 219] on input "[PERSON_NAME][EMAIL_ADDRESS][PERSON_NAME][DOMAIN_NAME]" at bounding box center [273, 221] width 316 height 13
drag, startPoint x: 398, startPoint y: 255, endPoint x: 516, endPoint y: 309, distance: 129.6
click at [398, 255] on span "Cancel" at bounding box center [397, 251] width 17 height 9
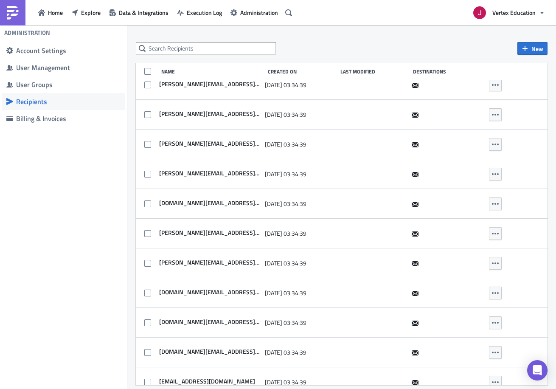
scroll to position [622, 0]
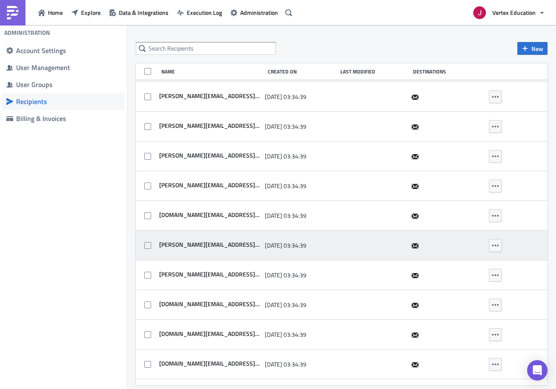
click at [210, 238] on div "[PERSON_NAME][EMAIL_ADDRESS][PERSON_NAME][DOMAIN_NAME]" at bounding box center [208, 245] width 103 height 17
click at [213, 244] on span "[PERSON_NAME][EMAIL_ADDRESS][PERSON_NAME][DOMAIN_NAME]" at bounding box center [208, 244] width 103 height 8
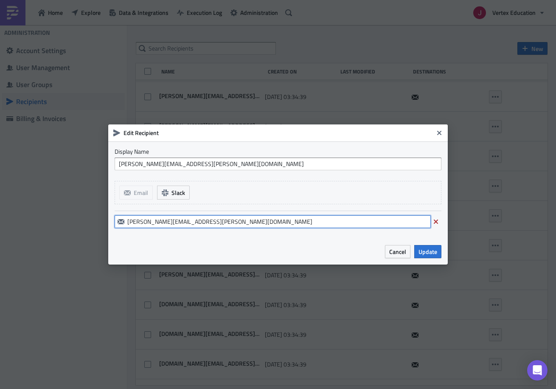
click at [218, 223] on input "[PERSON_NAME][EMAIL_ADDRESS][PERSON_NAME][DOMAIN_NAME]" at bounding box center [273, 221] width 316 height 13
click at [405, 257] on button "Cancel" at bounding box center [397, 251] width 25 height 13
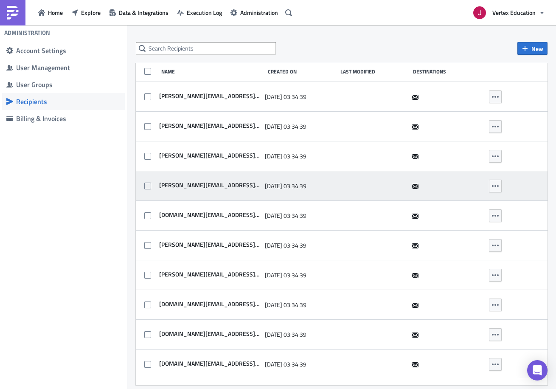
click at [208, 188] on span "[PERSON_NAME][EMAIL_ADDRESS][PERSON_NAME][DOMAIN_NAME]" at bounding box center [208, 185] width 103 height 8
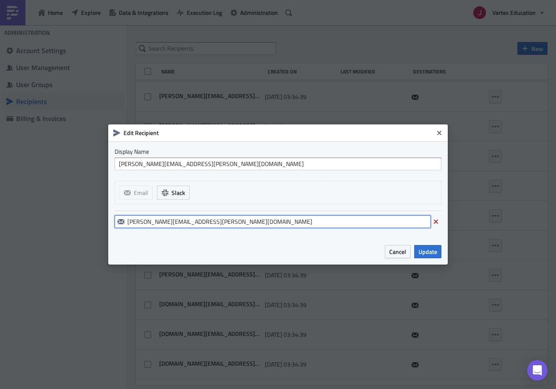
click at [229, 225] on input "[PERSON_NAME][EMAIL_ADDRESS][PERSON_NAME][DOMAIN_NAME]" at bounding box center [273, 221] width 316 height 13
click at [407, 249] on button "Cancel" at bounding box center [397, 251] width 25 height 13
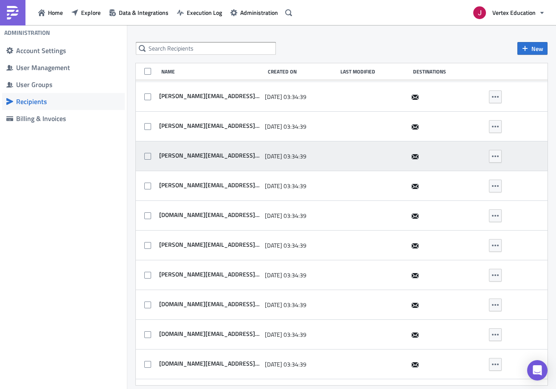
click at [204, 155] on span "[PERSON_NAME][EMAIL_ADDRESS][PERSON_NAME][DOMAIN_NAME]" at bounding box center [208, 155] width 103 height 8
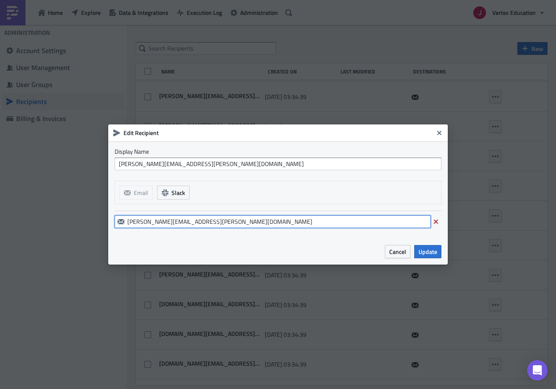
click at [186, 220] on input "[PERSON_NAME][EMAIL_ADDRESS][PERSON_NAME][DOMAIN_NAME]" at bounding box center [273, 221] width 316 height 13
click at [405, 254] on span "Cancel" at bounding box center [397, 251] width 17 height 9
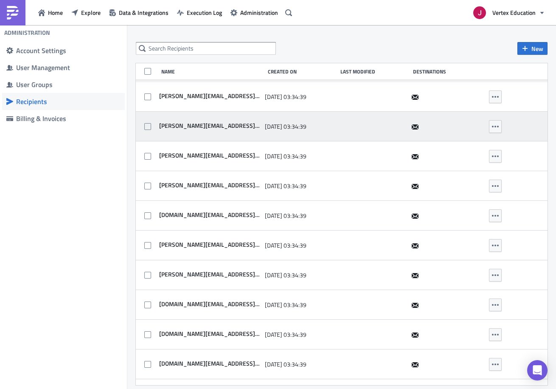
click at [226, 122] on span "[PERSON_NAME][EMAIL_ADDRESS][PERSON_NAME][DOMAIN_NAME]" at bounding box center [208, 126] width 103 height 8
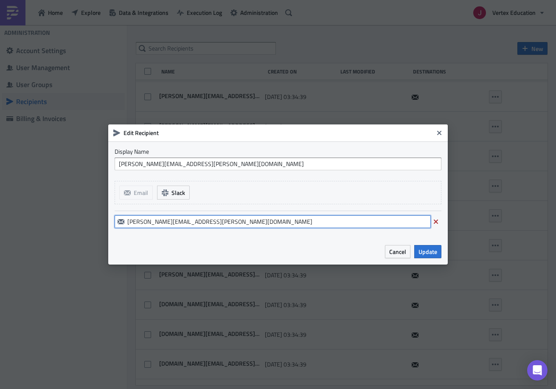
click at [236, 218] on input "[PERSON_NAME][EMAIL_ADDRESS][PERSON_NAME][DOMAIN_NAME]" at bounding box center [273, 221] width 316 height 13
drag, startPoint x: 394, startPoint y: 256, endPoint x: 484, endPoint y: 298, distance: 99.8
click at [396, 255] on button "Cancel" at bounding box center [397, 251] width 25 height 13
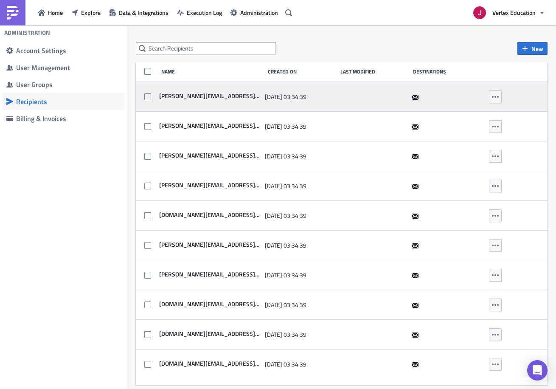
click at [215, 95] on span "[PERSON_NAME][EMAIL_ADDRESS][PERSON_NAME][DOMAIN_NAME]" at bounding box center [208, 96] width 103 height 8
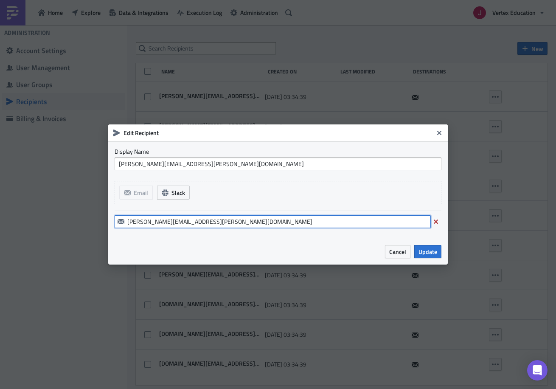
drag, startPoint x: 252, startPoint y: 223, endPoint x: 265, endPoint y: 222, distance: 13.2
click at [252, 221] on input "[PERSON_NAME][EMAIL_ADDRESS][PERSON_NAME][DOMAIN_NAME]" at bounding box center [273, 221] width 316 height 13
click at [405, 252] on span "Cancel" at bounding box center [397, 251] width 17 height 9
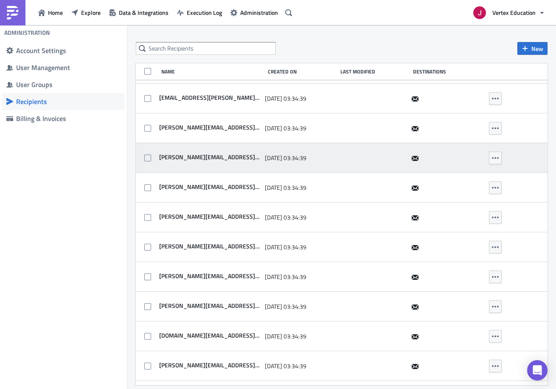
scroll to position [498, 0]
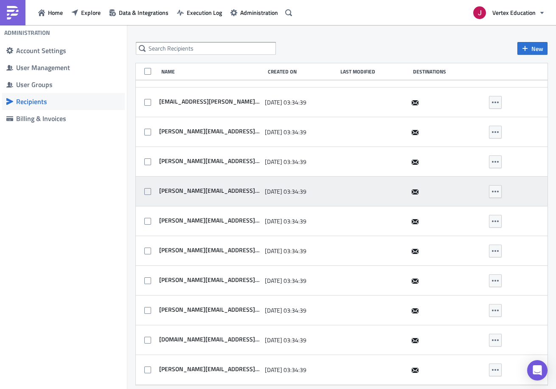
click at [212, 192] on span "[PERSON_NAME][EMAIL_ADDRESS][PERSON_NAME][DOMAIN_NAME]" at bounding box center [208, 191] width 103 height 8
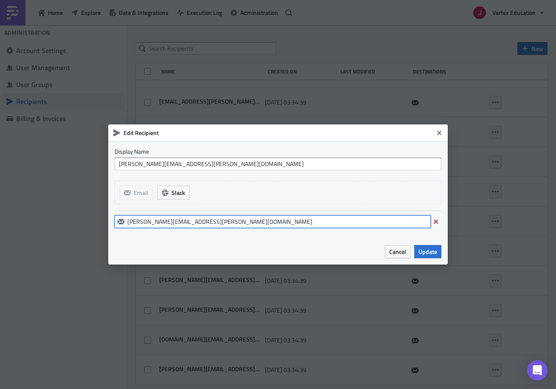
click at [255, 223] on input "[PERSON_NAME][EMAIL_ADDRESS][PERSON_NAME][DOMAIN_NAME]" at bounding box center [273, 221] width 316 height 13
click at [392, 243] on div "Cancel Update" at bounding box center [277, 251] width 339 height 26
click at [390, 248] on span "Cancel" at bounding box center [397, 251] width 17 height 9
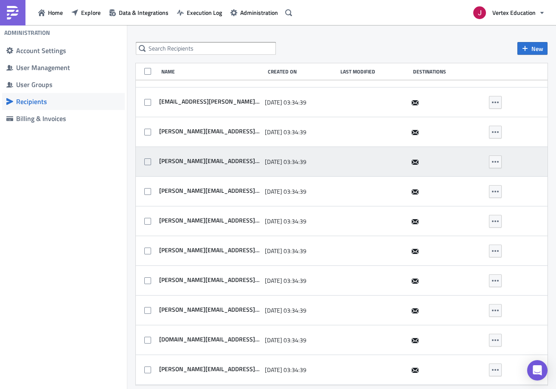
click at [227, 160] on span "[PERSON_NAME][EMAIL_ADDRESS][PERSON_NAME][DOMAIN_NAME]" at bounding box center [208, 161] width 103 height 8
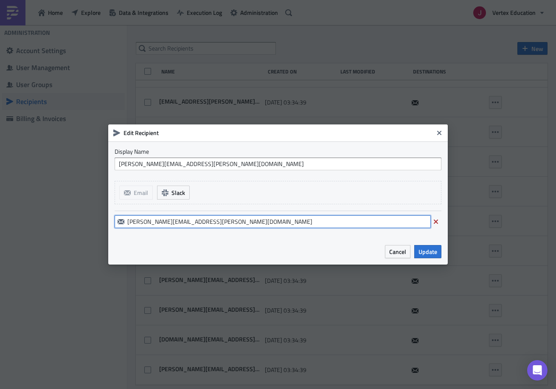
drag, startPoint x: 212, startPoint y: 217, endPoint x: 222, endPoint y: 219, distance: 10.4
click at [215, 218] on input "[PERSON_NAME][EMAIL_ADDRESS][PERSON_NAME][DOMAIN_NAME]" at bounding box center [273, 221] width 316 height 13
click at [403, 252] on span "Cancel" at bounding box center [397, 251] width 17 height 9
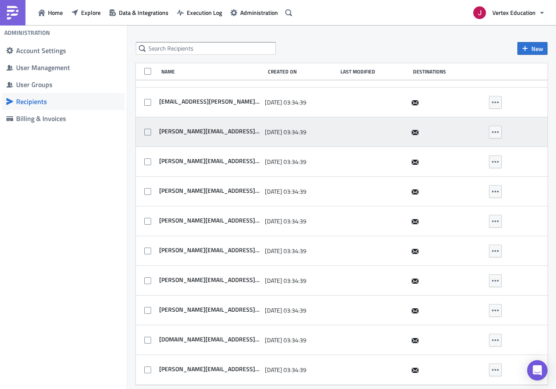
click at [232, 132] on span "[PERSON_NAME][EMAIL_ADDRESS][PERSON_NAME][DOMAIN_NAME]" at bounding box center [208, 131] width 103 height 8
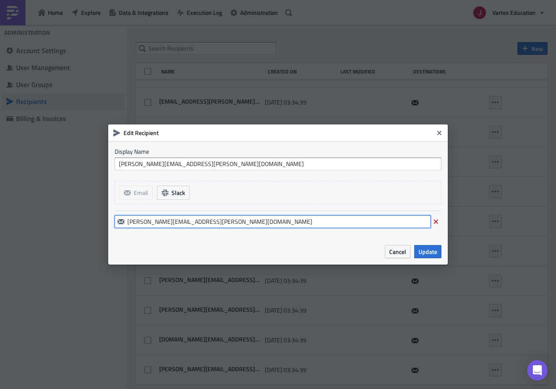
drag, startPoint x: 209, startPoint y: 219, endPoint x: 227, endPoint y: 224, distance: 18.4
click at [210, 218] on input "[PERSON_NAME][EMAIL_ADDRESS][PERSON_NAME][DOMAIN_NAME]" at bounding box center [273, 221] width 316 height 13
click at [400, 252] on span "Cancel" at bounding box center [397, 251] width 17 height 9
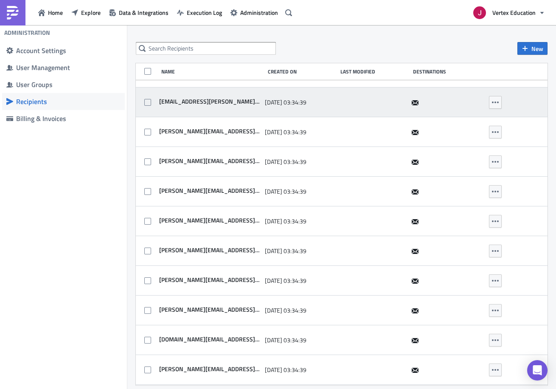
click at [230, 100] on span "[EMAIL_ADDRESS][PERSON_NAME][DOMAIN_NAME]" at bounding box center [208, 102] width 103 height 8
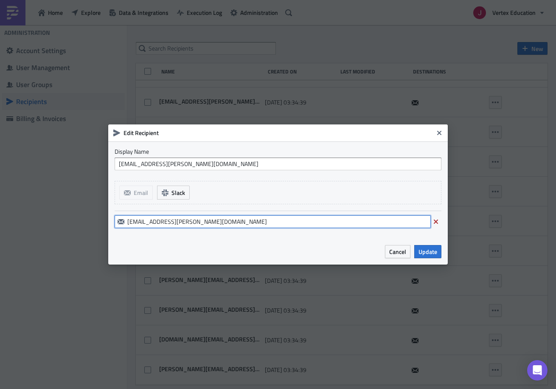
click at [255, 216] on input "[EMAIL_ADDRESS][PERSON_NAME][DOMAIN_NAME]" at bounding box center [273, 221] width 316 height 13
drag, startPoint x: 541, startPoint y: 313, endPoint x: 555, endPoint y: 319, distance: 15.4
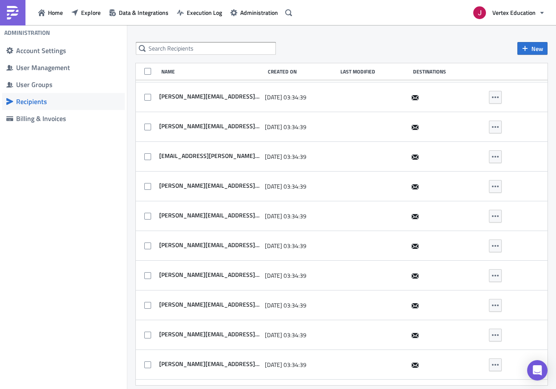
scroll to position [431, 0]
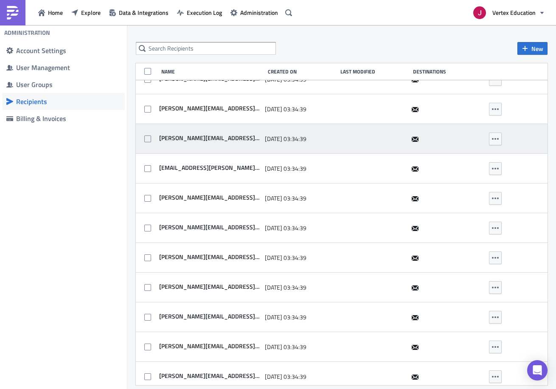
click at [236, 137] on span "[PERSON_NAME][EMAIL_ADDRESS][PERSON_NAME][DOMAIN_NAME]" at bounding box center [208, 138] width 103 height 8
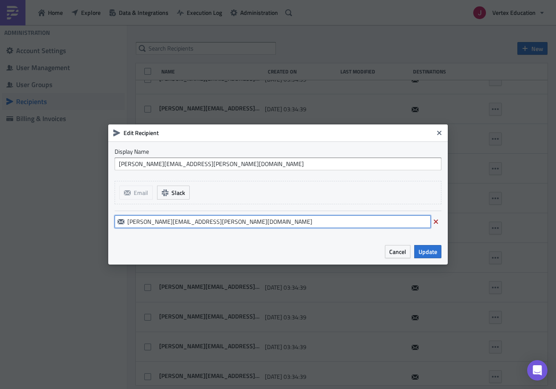
click at [246, 220] on input "[PERSON_NAME][EMAIL_ADDRESS][PERSON_NAME][DOMAIN_NAME]" at bounding box center [273, 221] width 316 height 13
click at [402, 254] on span "Cancel" at bounding box center [397, 251] width 17 height 9
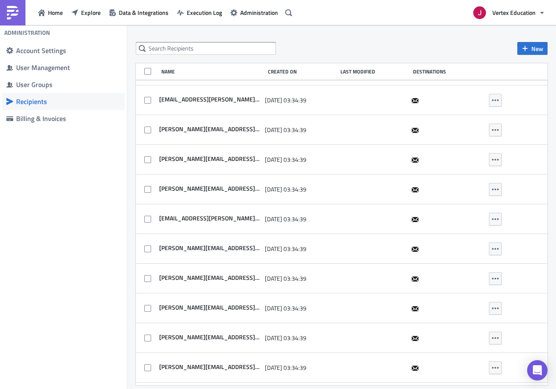
scroll to position [377, 0]
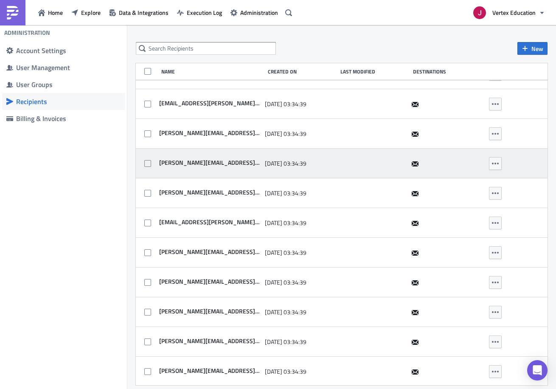
click at [235, 162] on span "[PERSON_NAME][EMAIL_ADDRESS][PERSON_NAME][DOMAIN_NAME]" at bounding box center [208, 163] width 103 height 8
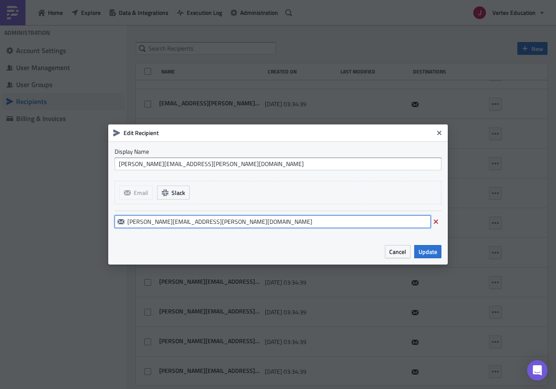
click at [243, 218] on input "[PERSON_NAME][EMAIL_ADDRESS][PERSON_NAME][DOMAIN_NAME]" at bounding box center [273, 221] width 316 height 13
click at [399, 249] on span "Cancel" at bounding box center [397, 251] width 17 height 9
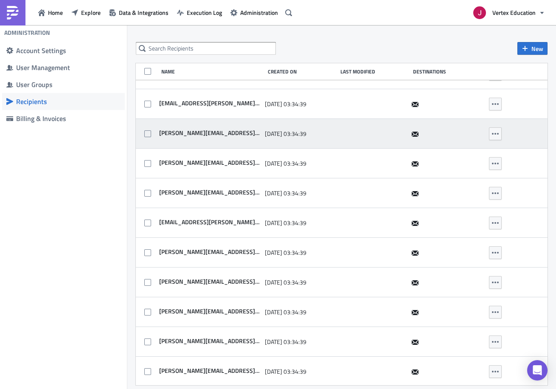
click at [227, 134] on span "[PERSON_NAME][EMAIL_ADDRESS][PERSON_NAME][DOMAIN_NAME]" at bounding box center [208, 133] width 103 height 8
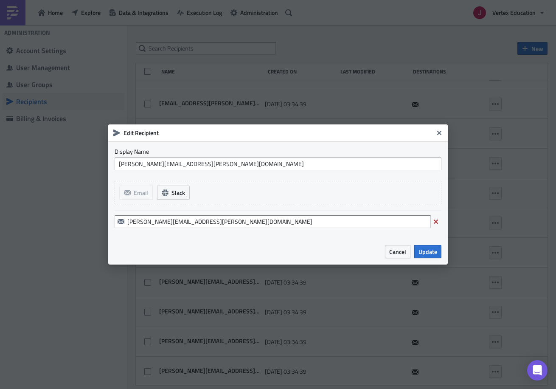
click at [237, 212] on div "[PERSON_NAME][EMAIL_ADDRESS][PERSON_NAME][DOMAIN_NAME]" at bounding box center [278, 221] width 327 height 22
click at [240, 220] on input "[PERSON_NAME][EMAIL_ADDRESS][PERSON_NAME][DOMAIN_NAME]" at bounding box center [273, 221] width 316 height 13
click at [401, 256] on button "Cancel" at bounding box center [397, 251] width 25 height 13
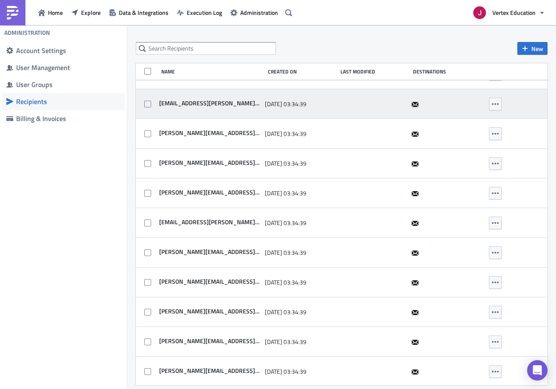
click at [238, 102] on span "[EMAIL_ADDRESS][PERSON_NAME][DOMAIN_NAME]" at bounding box center [208, 103] width 103 height 8
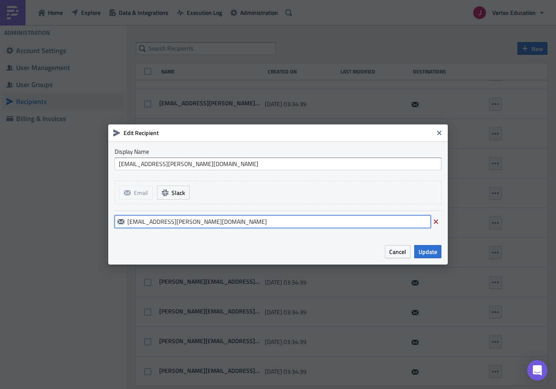
click at [225, 221] on input "[EMAIL_ADDRESS][PERSON_NAME][DOMAIN_NAME]" at bounding box center [273, 221] width 316 height 13
click at [400, 252] on span "Cancel" at bounding box center [397, 251] width 17 height 9
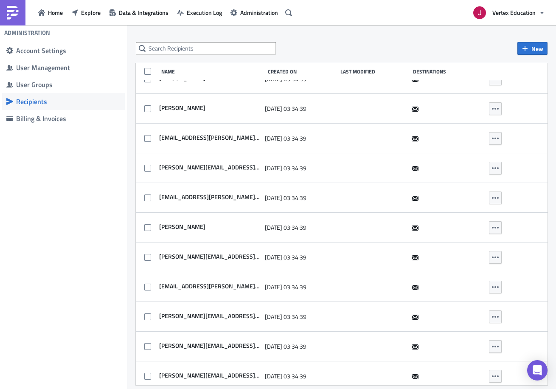
scroll to position [163, 0]
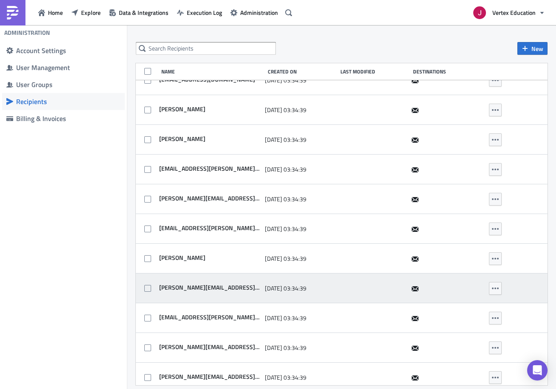
click at [213, 291] on div "[PERSON_NAME][EMAIL_ADDRESS][PERSON_NAME][DOMAIN_NAME]" at bounding box center [208, 287] width 103 height 9
click at [218, 287] on span "[PERSON_NAME][EMAIL_ADDRESS][PERSON_NAME][DOMAIN_NAME]" at bounding box center [208, 287] width 103 height 8
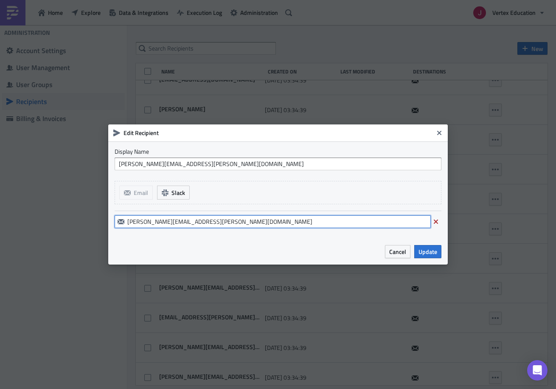
click at [200, 221] on input "[PERSON_NAME][EMAIL_ADDRESS][PERSON_NAME][DOMAIN_NAME]" at bounding box center [273, 221] width 316 height 13
click at [404, 256] on button "Cancel" at bounding box center [397, 251] width 25 height 13
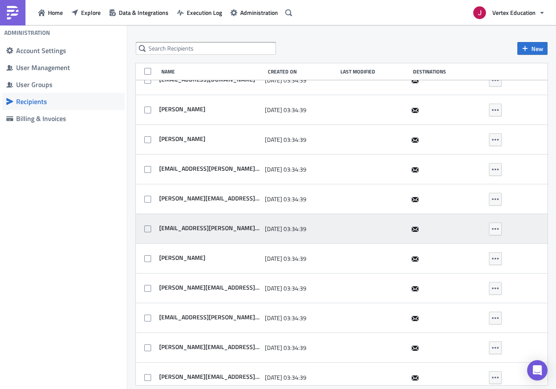
click at [199, 230] on span "[EMAIL_ADDRESS][PERSON_NAME][DOMAIN_NAME]" at bounding box center [208, 228] width 103 height 8
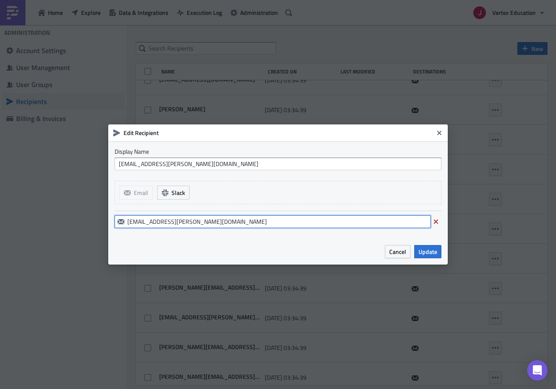
click at [228, 222] on input "[EMAIL_ADDRESS][PERSON_NAME][DOMAIN_NAME]" at bounding box center [273, 221] width 316 height 13
drag, startPoint x: 397, startPoint y: 248, endPoint x: 520, endPoint y: 310, distance: 137.5
click at [397, 248] on span "Cancel" at bounding box center [397, 251] width 17 height 9
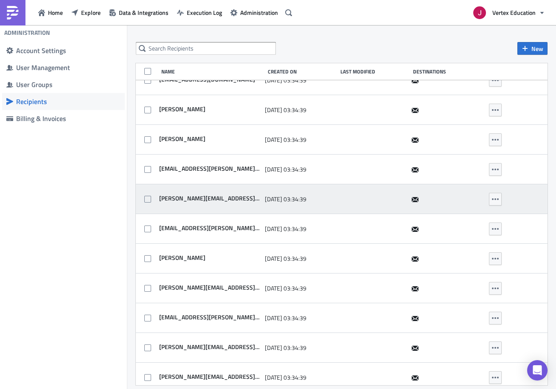
click at [211, 198] on span "[PERSON_NAME][EMAIL_ADDRESS][PERSON_NAME][DOMAIN_NAME]" at bounding box center [208, 198] width 103 height 8
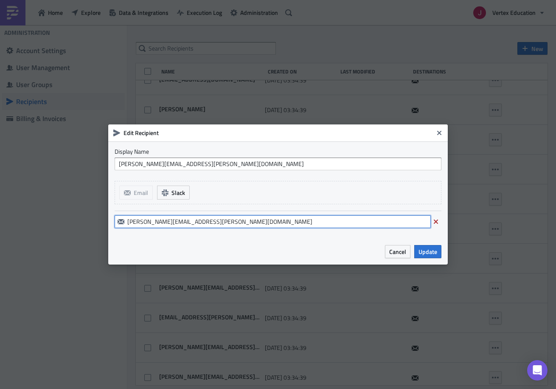
drag, startPoint x: 202, startPoint y: 223, endPoint x: 282, endPoint y: 249, distance: 84.0
click at [202, 222] on input "[PERSON_NAME][EMAIL_ADDRESS][PERSON_NAME][DOMAIN_NAME]" at bounding box center [273, 221] width 316 height 13
click at [402, 250] on span "Cancel" at bounding box center [397, 251] width 17 height 9
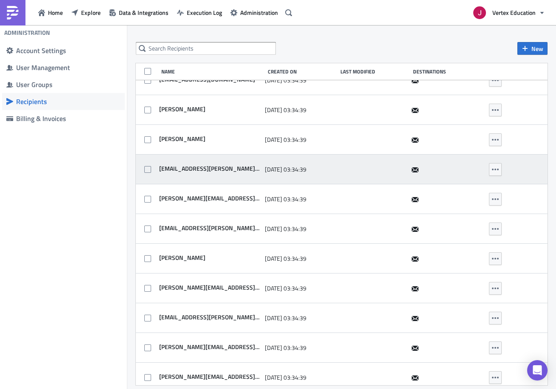
click at [218, 169] on span "[EMAIL_ADDRESS][PERSON_NAME][DOMAIN_NAME]" at bounding box center [208, 169] width 103 height 8
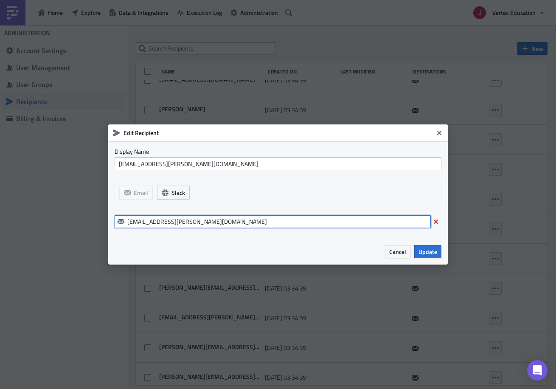
click at [260, 225] on input "[EMAIL_ADDRESS][PERSON_NAME][DOMAIN_NAME]" at bounding box center [273, 221] width 316 height 13
click at [402, 251] on span "Cancel" at bounding box center [397, 251] width 17 height 9
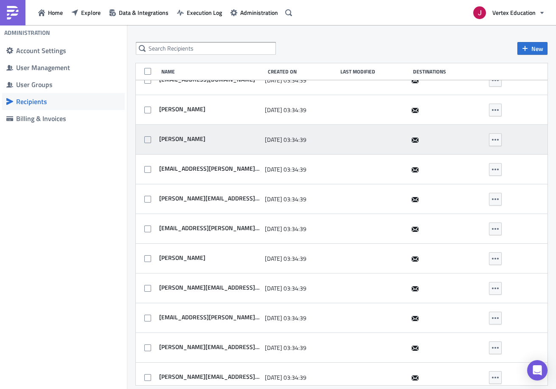
click at [182, 138] on span "[PERSON_NAME]" at bounding box center [181, 139] width 48 height 8
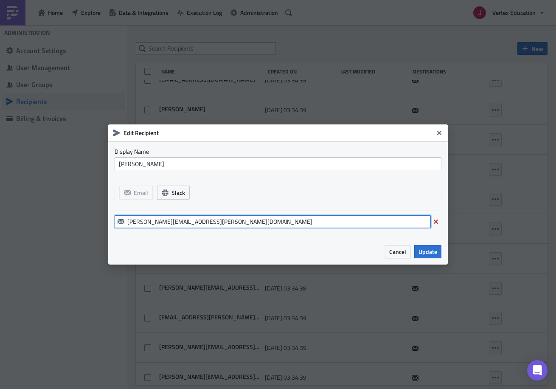
click at [274, 224] on input "[PERSON_NAME][EMAIL_ADDRESS][PERSON_NAME][DOMAIN_NAME]" at bounding box center [273, 221] width 316 height 13
click at [404, 253] on span "Cancel" at bounding box center [397, 251] width 17 height 9
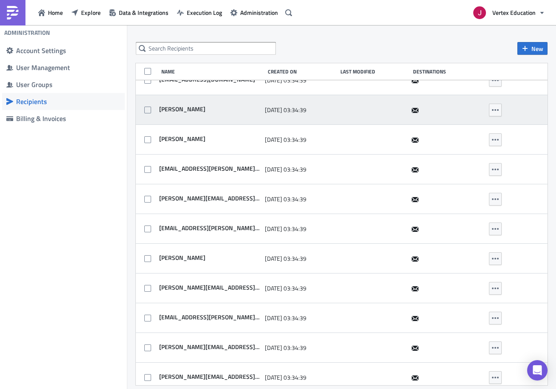
click at [186, 99] on div "[PERSON_NAME] [DATE] 03:34:39" at bounding box center [341, 110] width 411 height 30
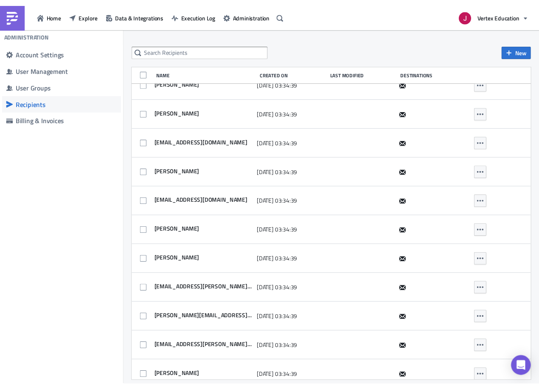
scroll to position [0, 0]
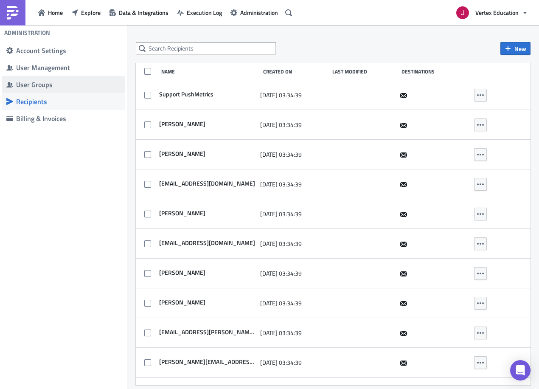
click at [31, 81] on div "User Groups" at bounding box center [68, 84] width 104 height 8
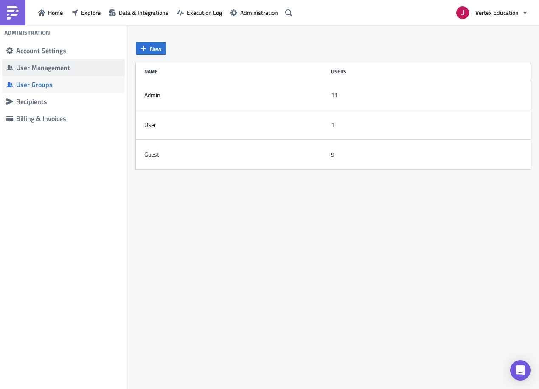
click at [21, 71] on div "User Management" at bounding box center [68, 67] width 104 height 8
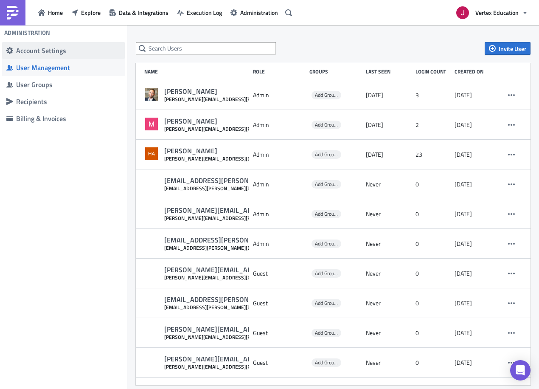
click at [51, 46] on div "Account Settings" at bounding box center [68, 50] width 104 height 8
